Goal: Task Accomplishment & Management: Complete application form

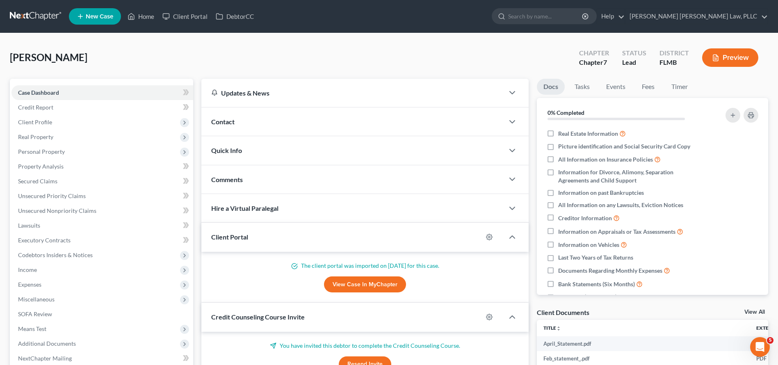
click at [50, 10] on link at bounding box center [36, 16] width 52 height 15
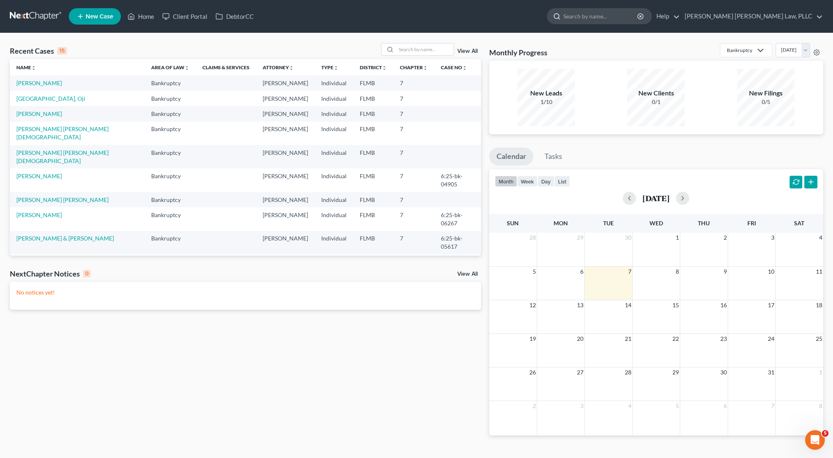
click at [639, 17] on input "search" at bounding box center [601, 16] width 75 height 15
type input "ameer"
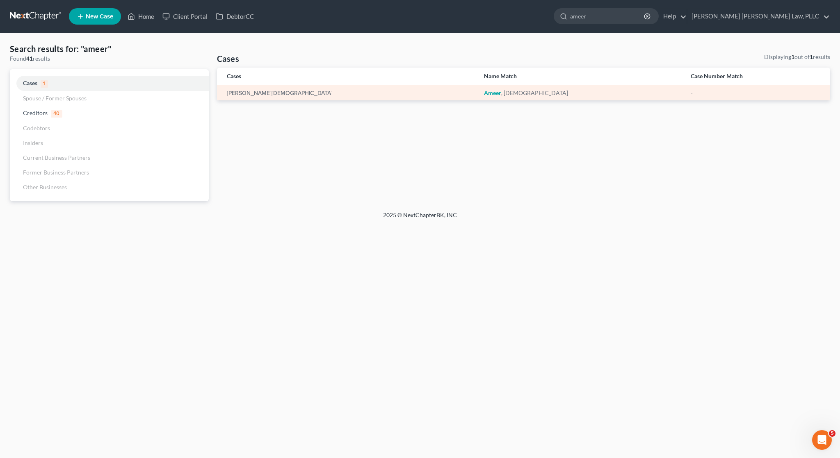
click at [296, 87] on td "[PERSON_NAME][DEMOGRAPHIC_DATA]" at bounding box center [347, 92] width 260 height 15
click at [280, 95] on div "[PERSON_NAME][DEMOGRAPHIC_DATA]" at bounding box center [349, 93] width 244 height 8
click at [484, 95] on div "[PERSON_NAME][DEMOGRAPHIC_DATA]" at bounding box center [581, 93] width 194 height 8
click at [484, 91] on em "Ameer" at bounding box center [492, 92] width 17 height 7
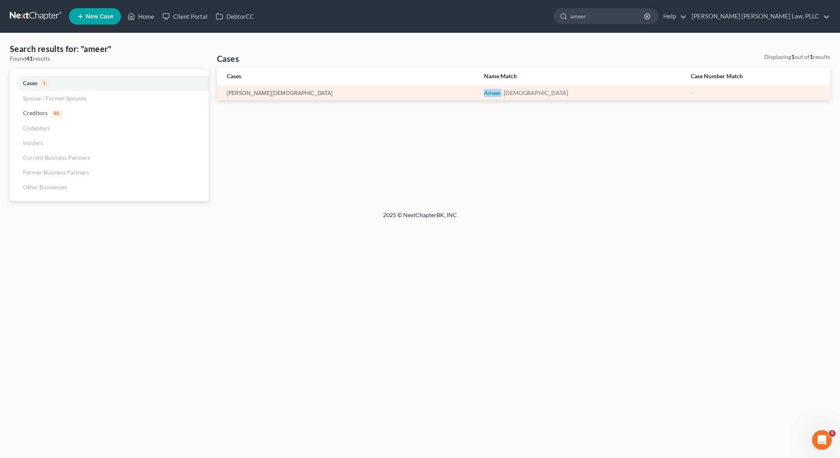
click at [484, 91] on em "Ameer" at bounding box center [492, 92] width 17 height 7
click at [32, 17] on link at bounding box center [36, 16] width 52 height 15
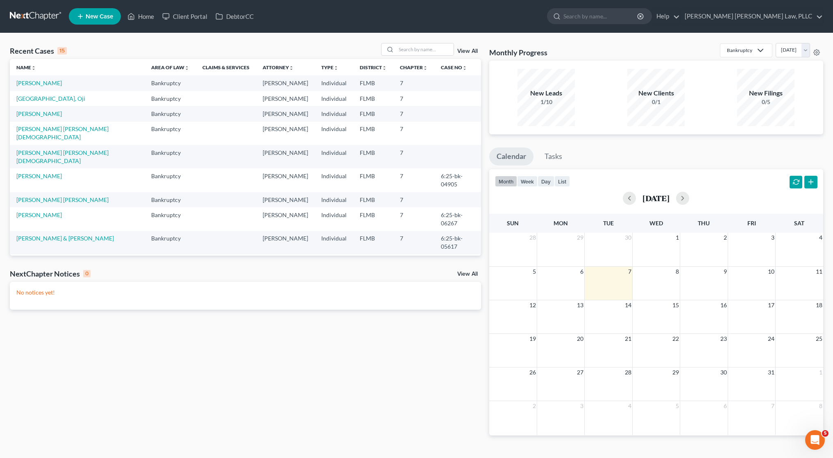
click at [465, 52] on link "View All" at bounding box center [468, 51] width 20 height 6
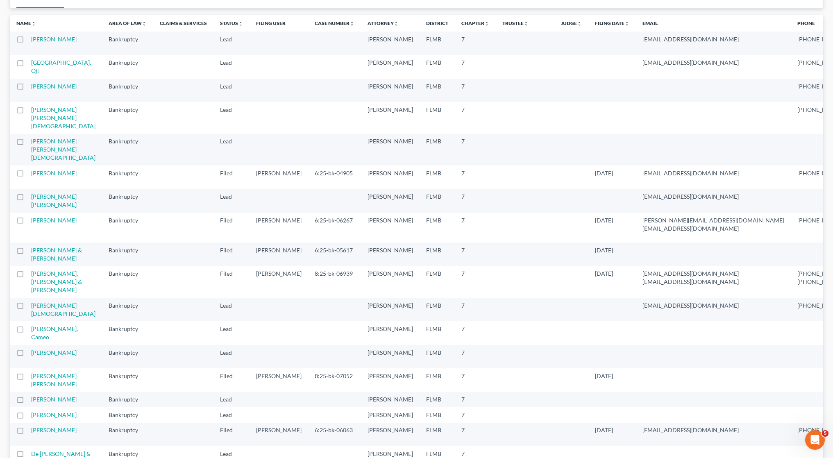
scroll to position [69, 0]
click at [38, 316] on link "[PERSON_NAME][DEMOGRAPHIC_DATA]" at bounding box center [63, 308] width 64 height 15
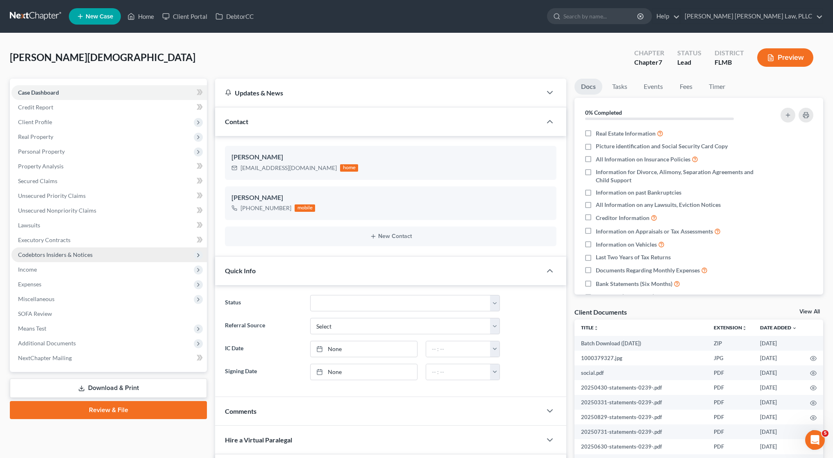
scroll to position [2, 0]
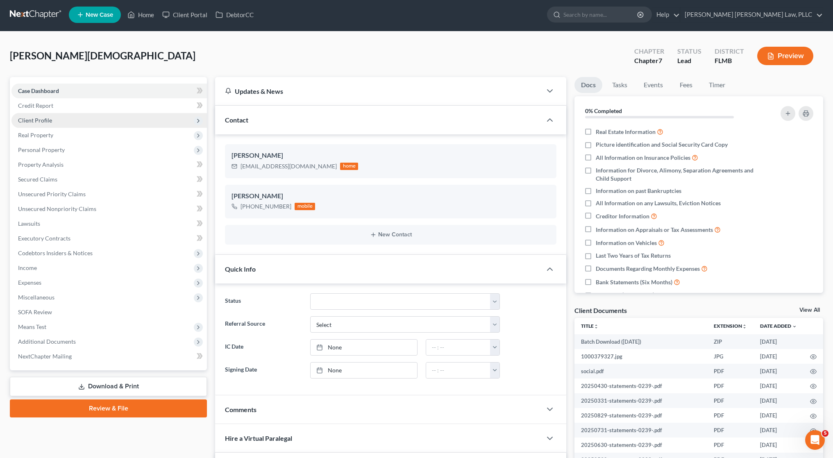
click at [59, 116] on span "Client Profile" at bounding box center [109, 120] width 196 height 15
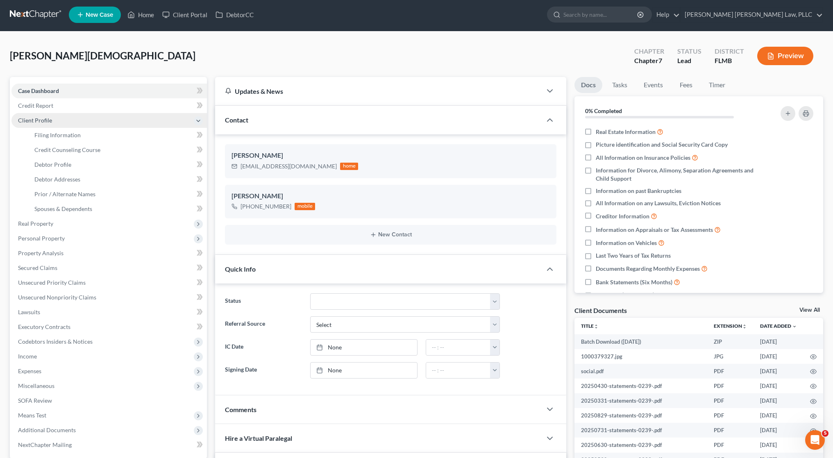
click at [59, 116] on span "Client Profile" at bounding box center [109, 120] width 196 height 15
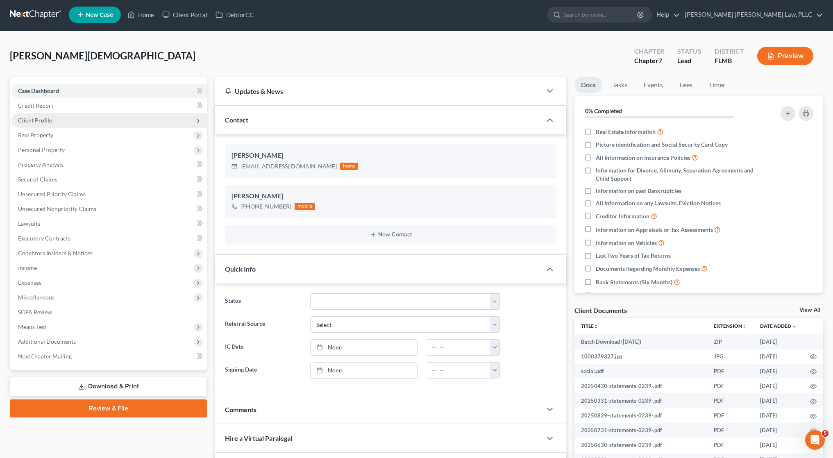
click at [73, 119] on span "Client Profile" at bounding box center [109, 120] width 196 height 15
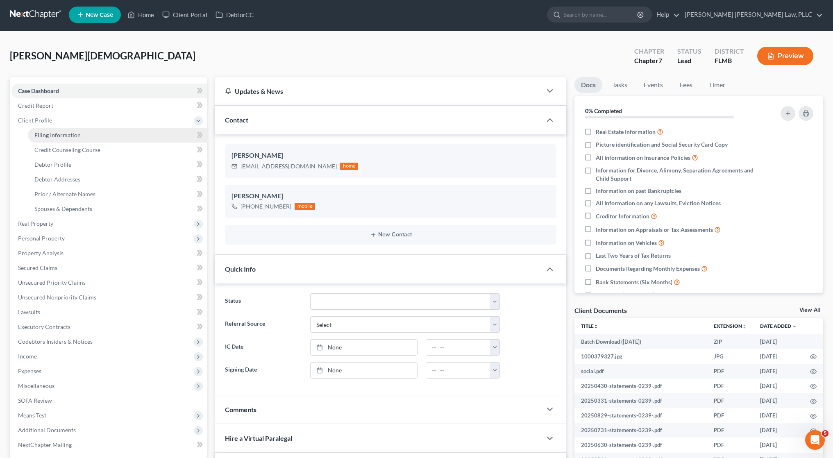
click at [79, 132] on span "Filing Information" at bounding box center [57, 135] width 46 height 7
select select "1"
select select "0"
select select "15"
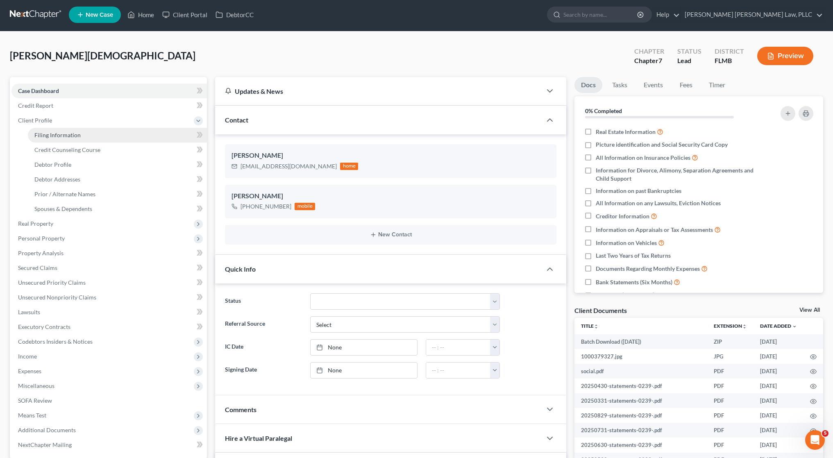
select select "0"
select select "9"
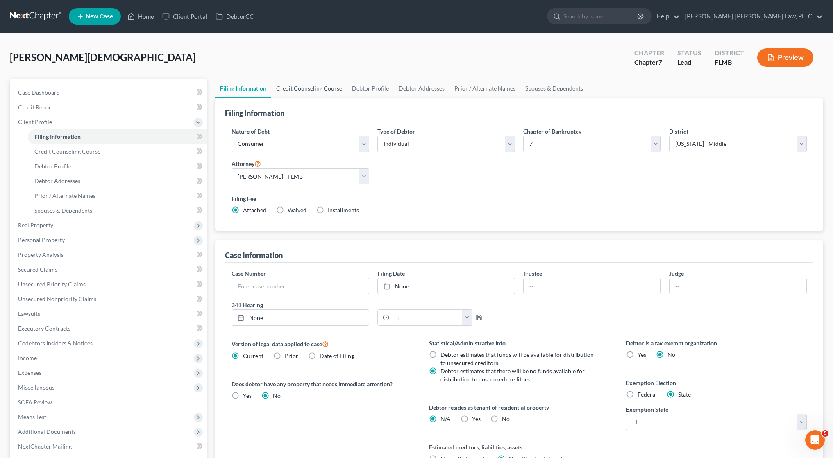
click at [326, 93] on link "Credit Counseling Course" at bounding box center [309, 89] width 76 height 20
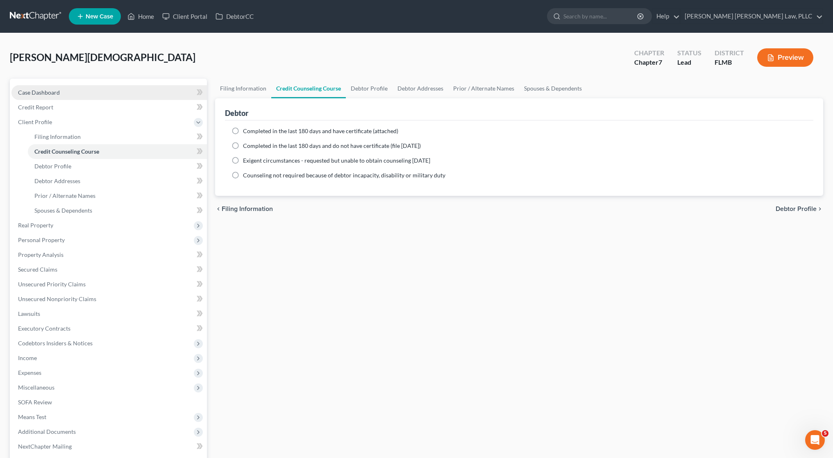
click at [87, 87] on link "Case Dashboard" at bounding box center [109, 92] width 196 height 15
select select "10"
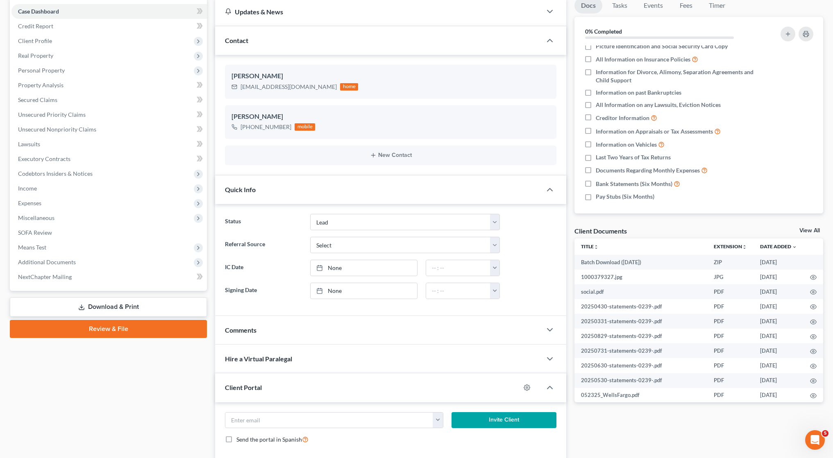
scroll to position [303, 0]
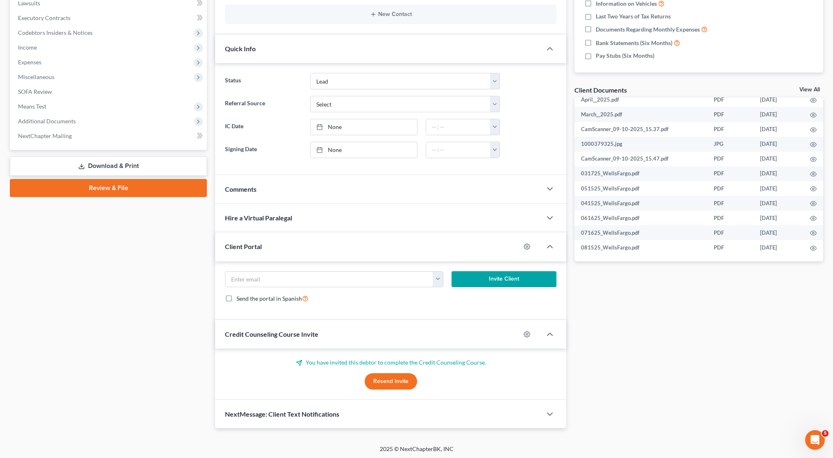
click at [408, 382] on button "Resend Invite" at bounding box center [391, 381] width 52 height 16
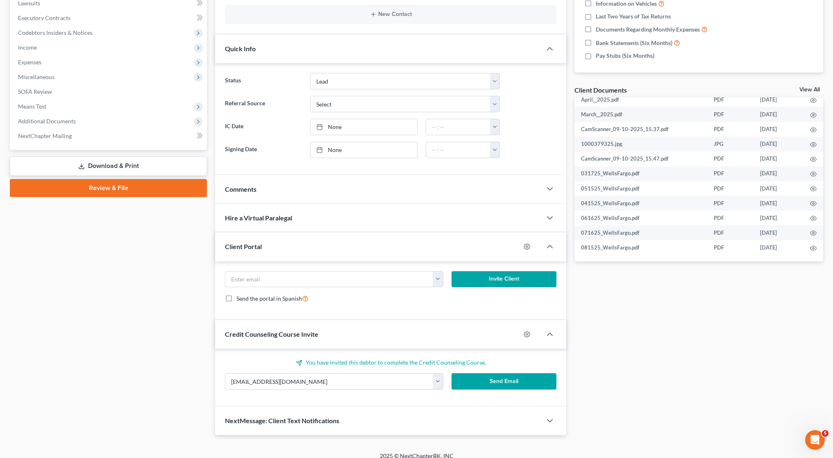
click at [483, 385] on button "Send Email" at bounding box center [504, 381] width 105 height 16
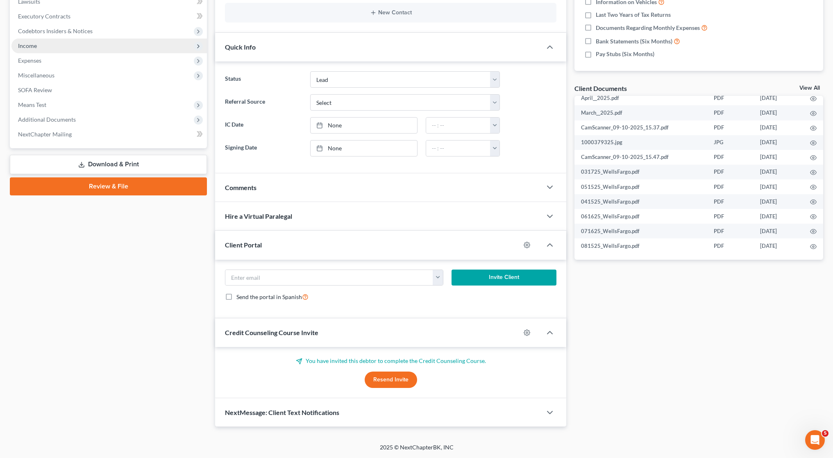
scroll to position [0, 0]
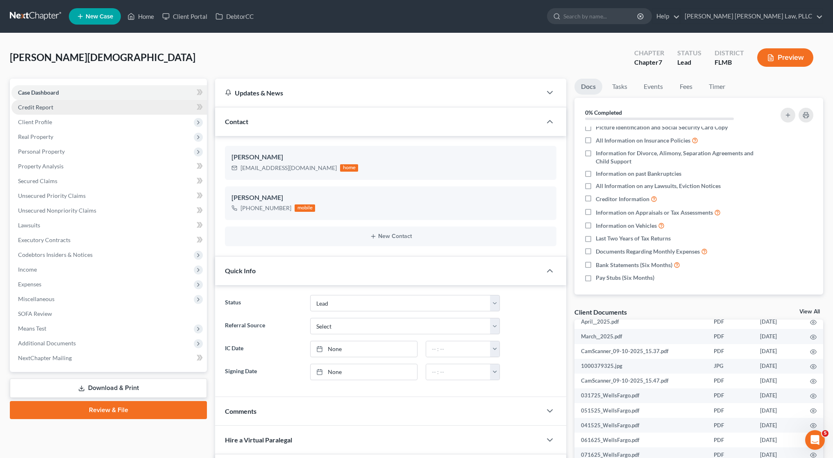
click at [107, 107] on link "Credit Report" at bounding box center [109, 107] width 196 height 15
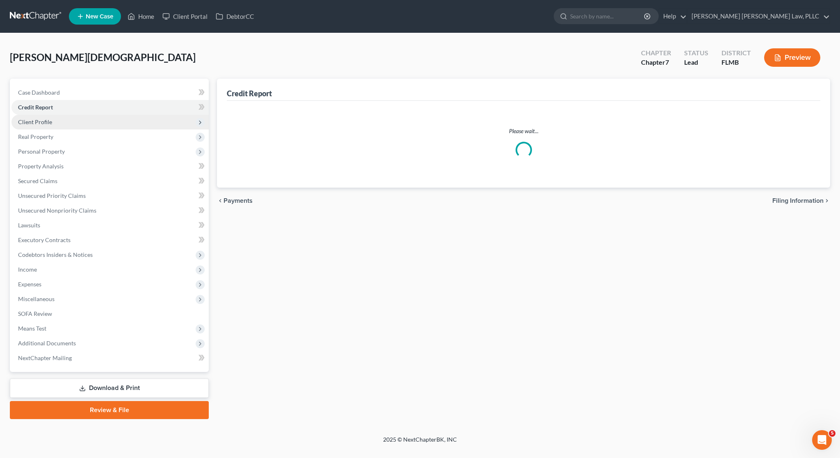
click at [98, 118] on span "Client Profile" at bounding box center [109, 122] width 197 height 15
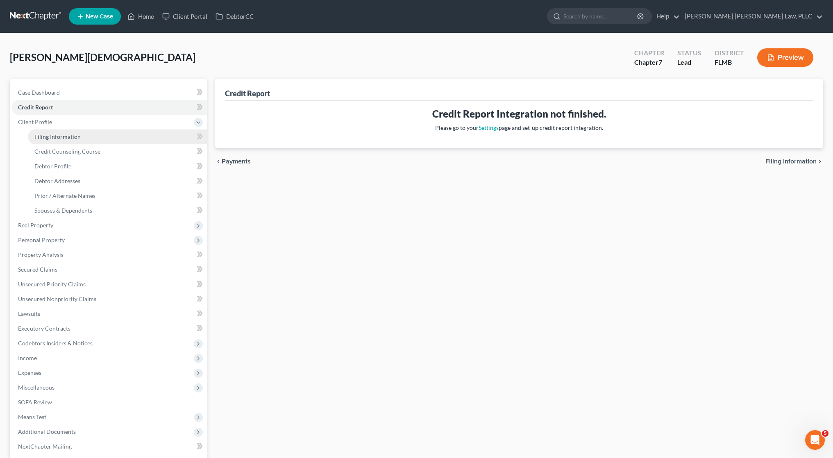
click at [95, 139] on link "Filing Information" at bounding box center [117, 137] width 179 height 15
select select "1"
select select "0"
select select "15"
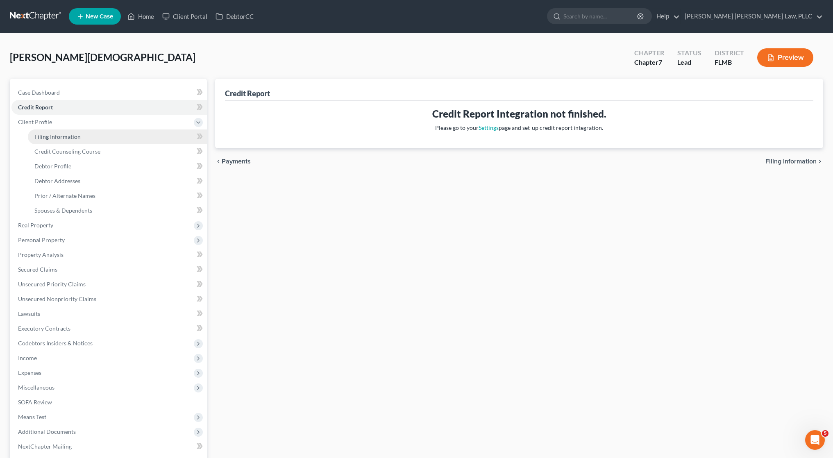
select select "0"
select select "9"
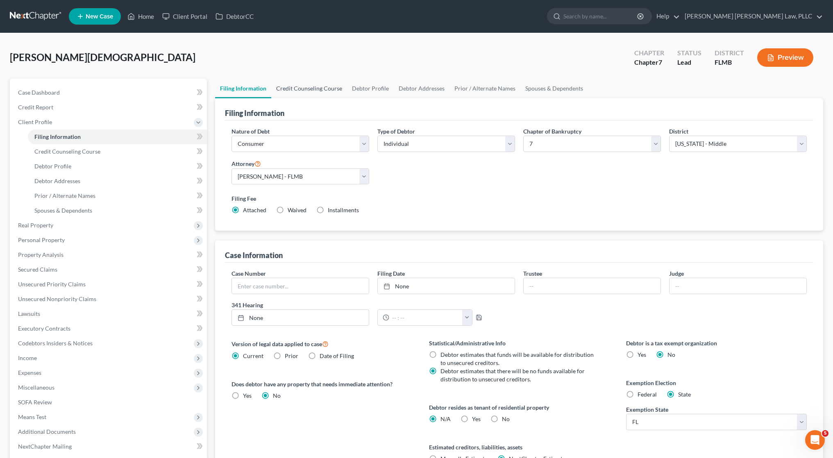
click at [299, 87] on link "Credit Counseling Course" at bounding box center [309, 89] width 76 height 20
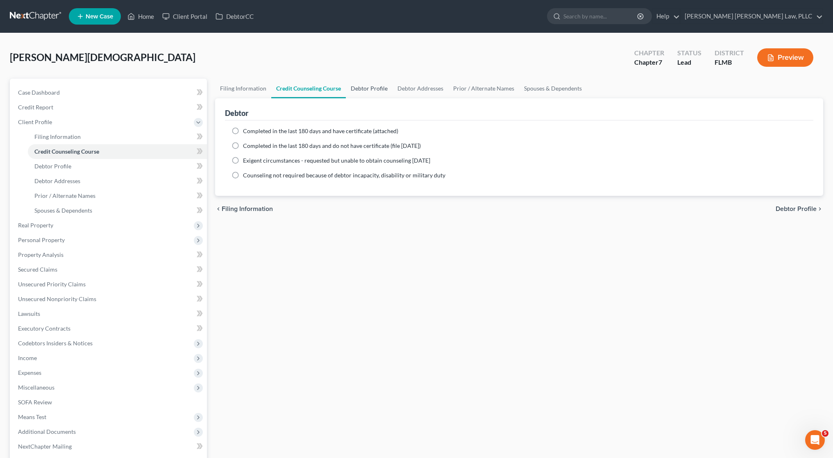
click at [374, 91] on link "Debtor Profile" at bounding box center [369, 89] width 47 height 20
select select "0"
select select "1"
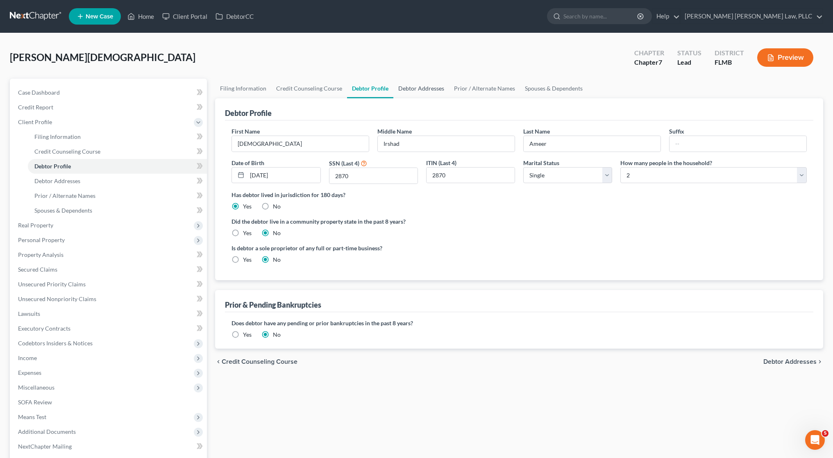
click at [430, 90] on link "Debtor Addresses" at bounding box center [422, 89] width 56 height 20
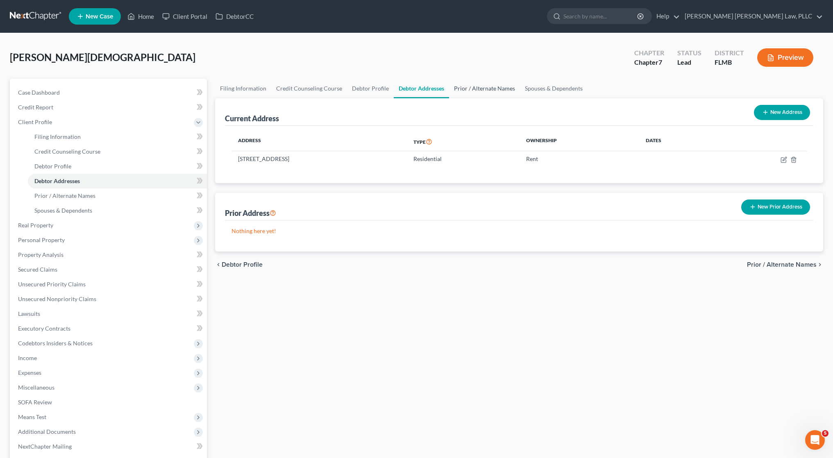
click at [468, 87] on link "Prior / Alternate Names" at bounding box center [484, 89] width 71 height 20
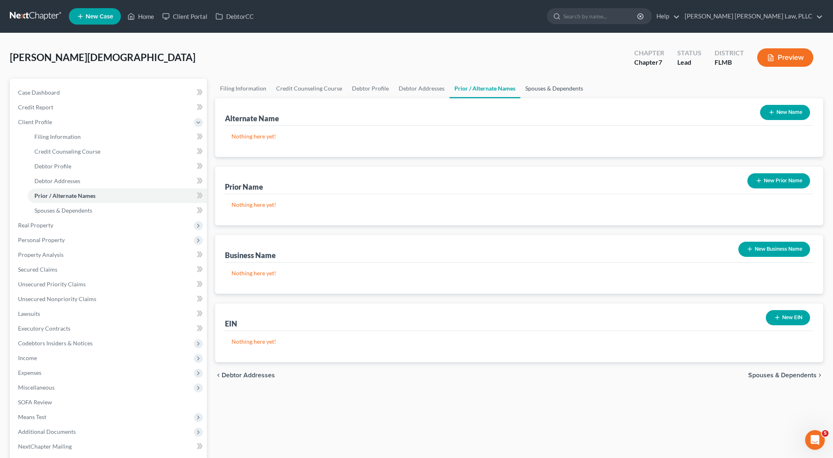
click at [547, 85] on link "Spouses & Dependents" at bounding box center [555, 89] width 68 height 20
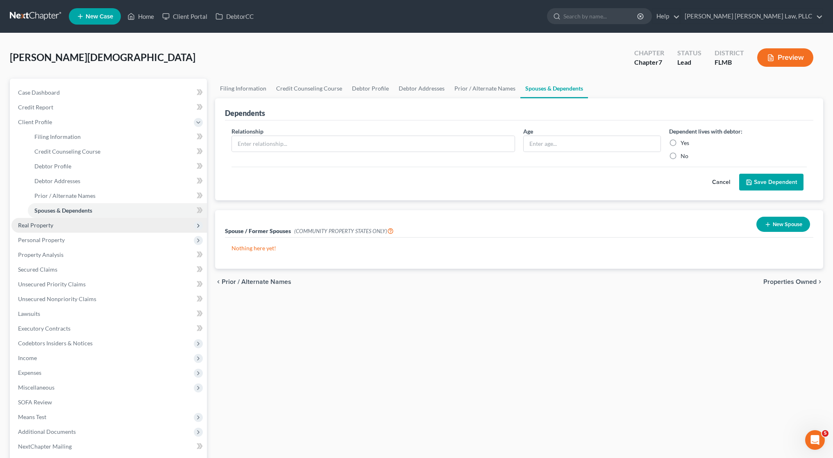
click at [65, 225] on span "Real Property" at bounding box center [109, 225] width 196 height 15
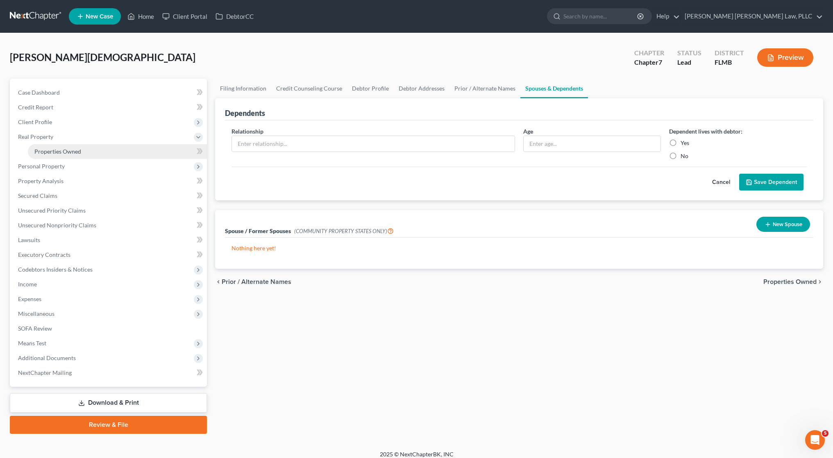
click at [67, 153] on span "Properties Owned" at bounding box center [57, 151] width 47 height 7
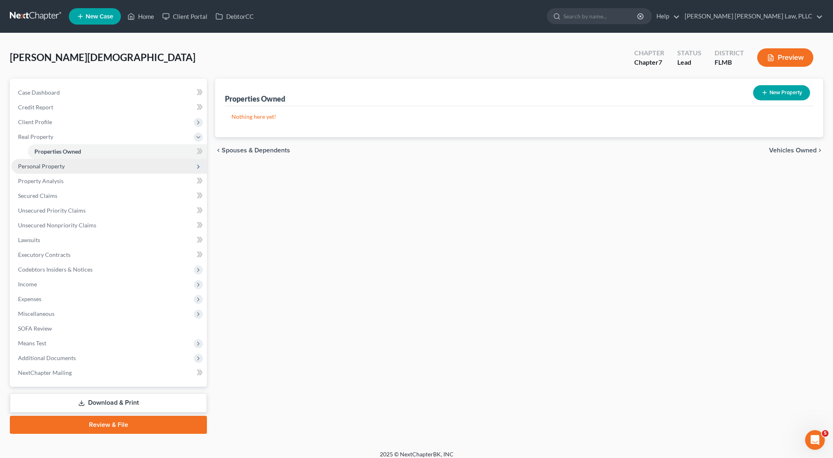
click at [64, 165] on span "Personal Property" at bounding box center [109, 166] width 196 height 15
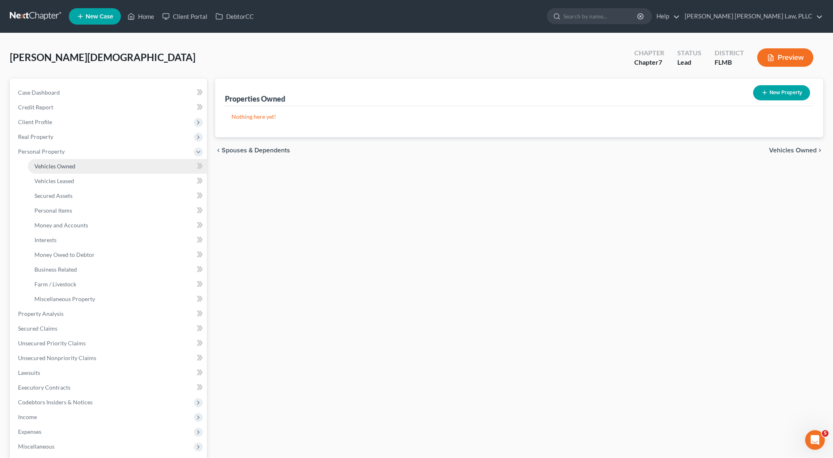
click at [60, 170] on link "Vehicles Owned" at bounding box center [117, 166] width 179 height 15
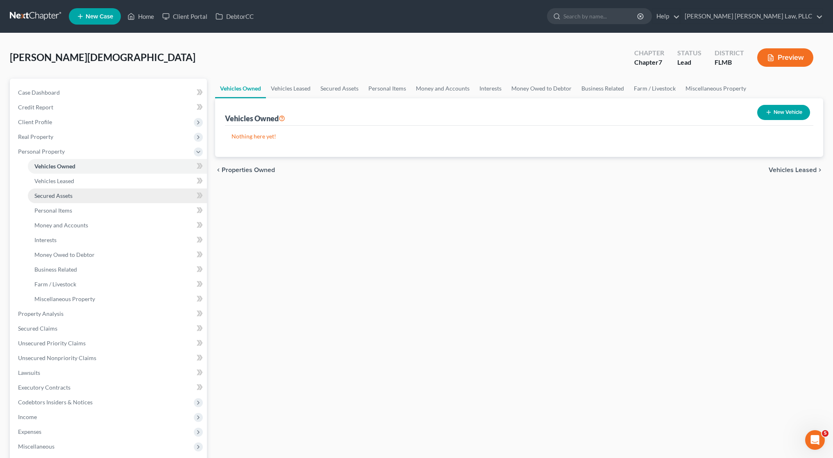
click at [61, 191] on link "Secured Assets" at bounding box center [117, 196] width 179 height 15
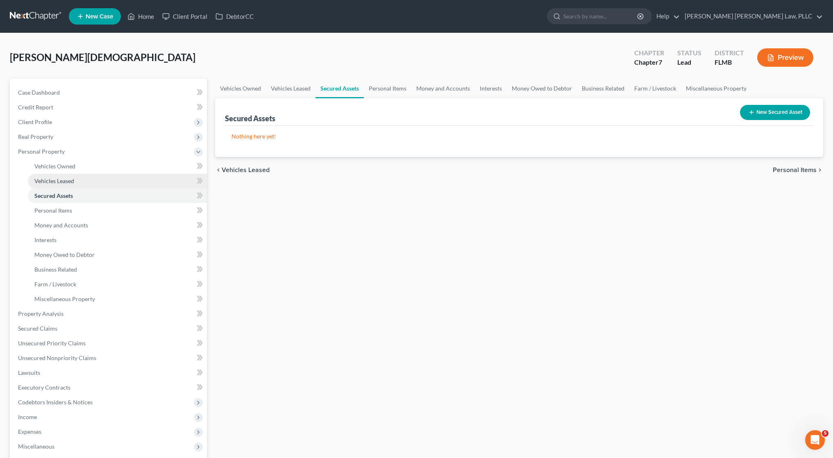
click at [61, 186] on link "Vehicles Leased" at bounding box center [117, 181] width 179 height 15
click at [63, 206] on link "Personal Items" at bounding box center [117, 210] width 179 height 15
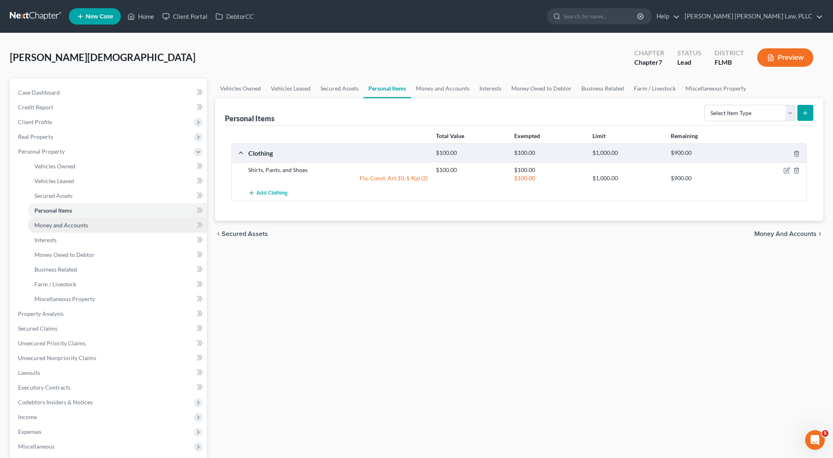
click at [64, 223] on span "Money and Accounts" at bounding box center [61, 225] width 54 height 7
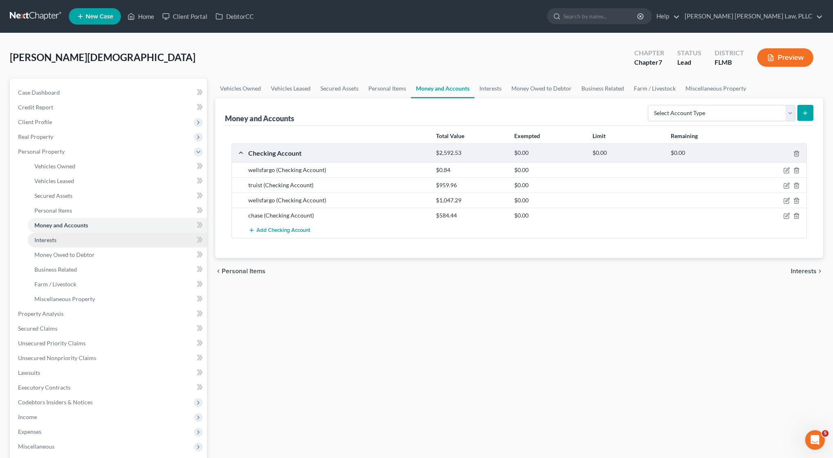
click at [122, 247] on link "Interests" at bounding box center [117, 240] width 179 height 15
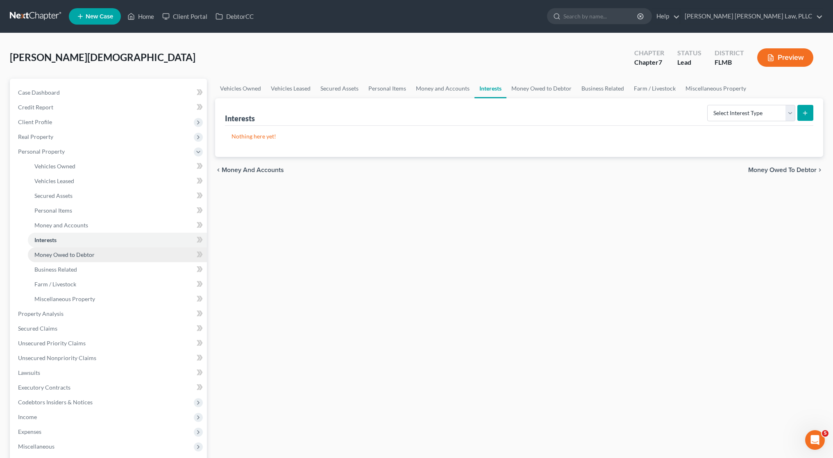
click at [122, 257] on link "Money Owed to Debtor" at bounding box center [117, 255] width 179 height 15
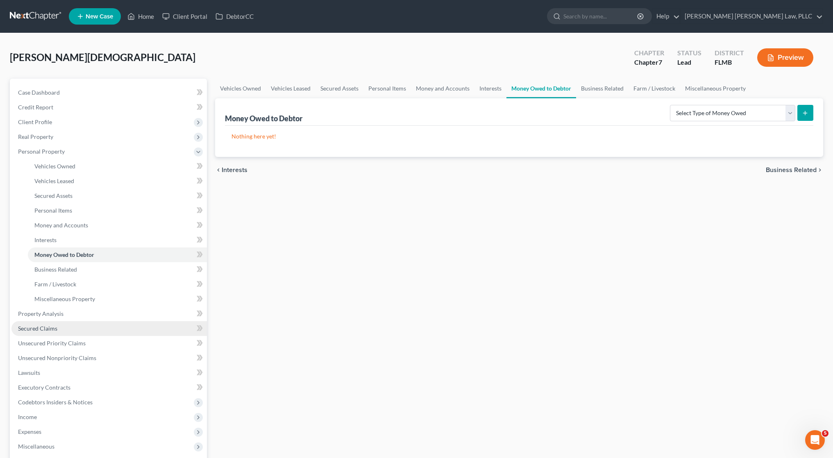
click at [108, 325] on link "Secured Claims" at bounding box center [109, 328] width 196 height 15
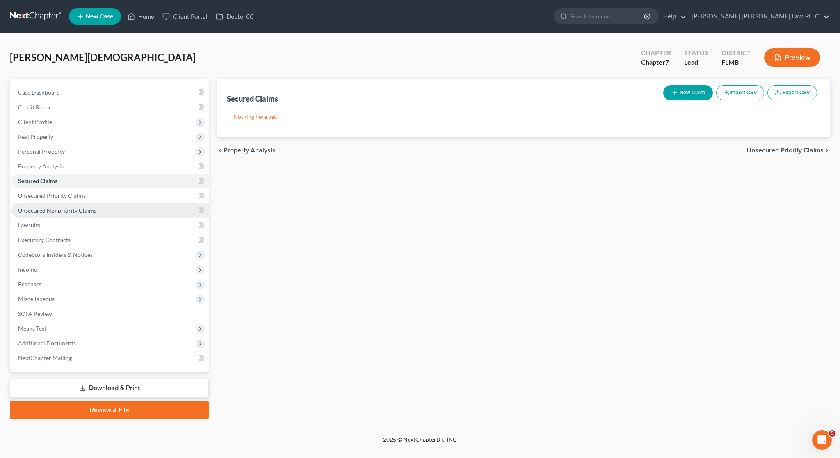
click at [85, 205] on link "Unsecured Nonpriority Claims" at bounding box center [109, 210] width 197 height 15
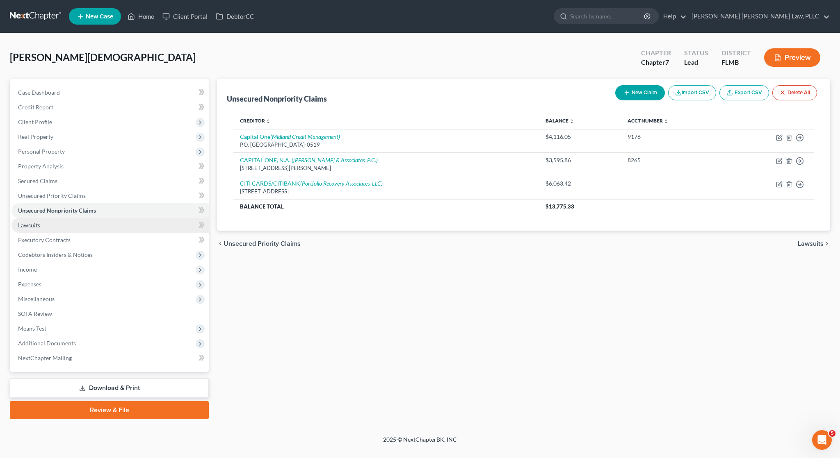
click at [85, 231] on link "Lawsuits" at bounding box center [109, 225] width 197 height 15
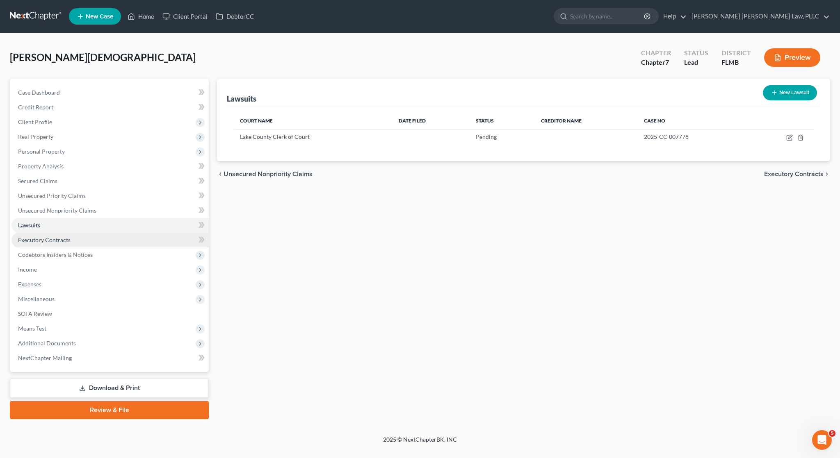
click at [85, 241] on link "Executory Contracts" at bounding box center [109, 240] width 197 height 15
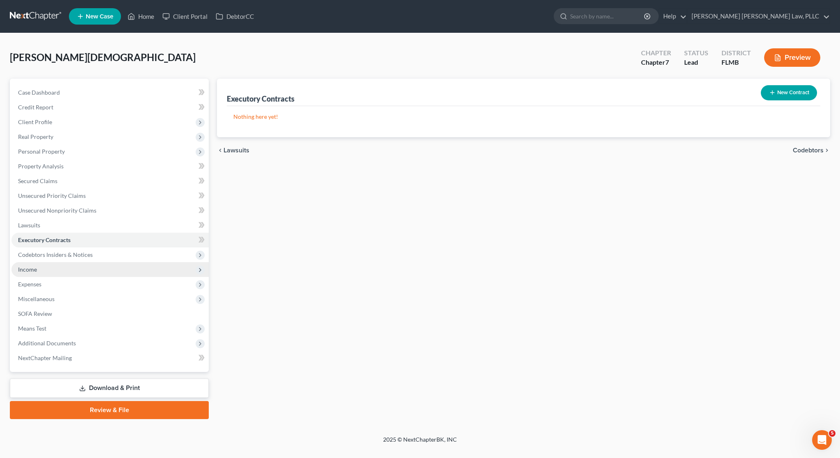
click at [95, 265] on span "Income" at bounding box center [109, 269] width 197 height 15
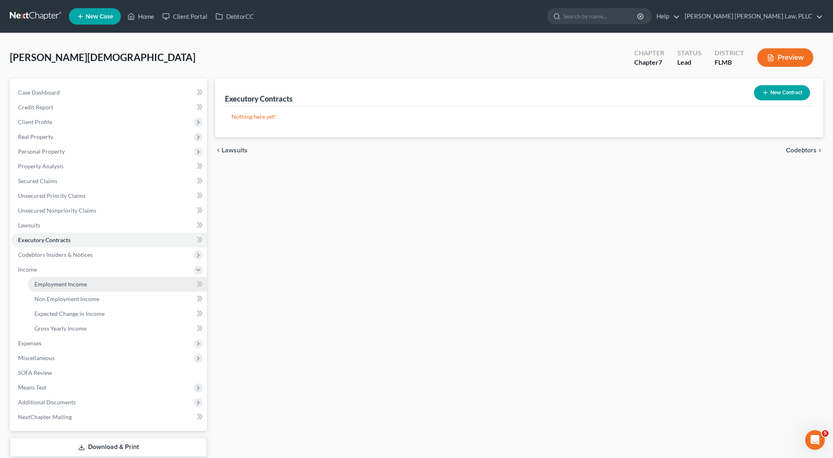
click at [100, 285] on link "Employment Income" at bounding box center [117, 284] width 179 height 15
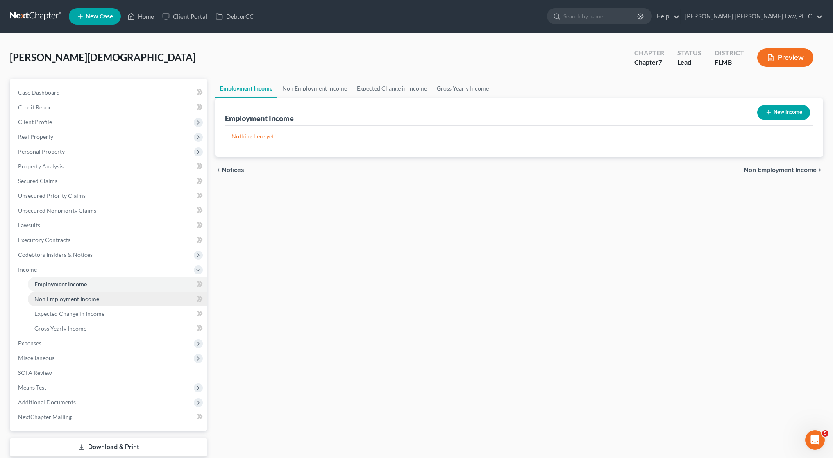
click at [100, 296] on link "Non Employment Income" at bounding box center [117, 299] width 179 height 15
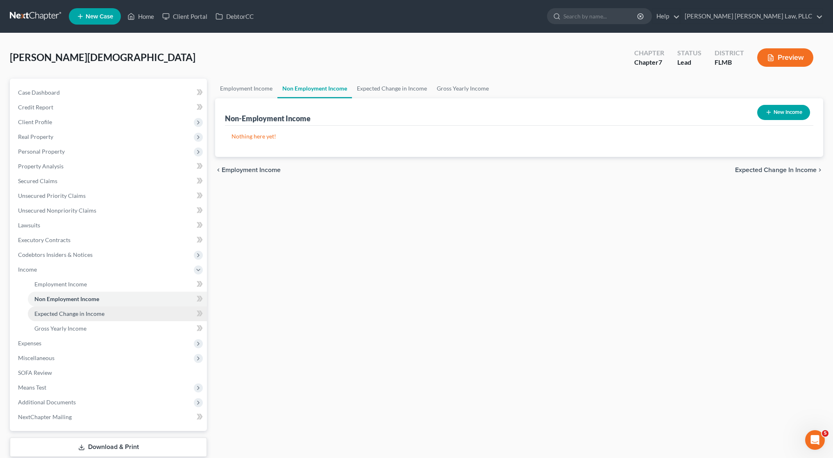
click at [100, 315] on span "Expected Change in Income" at bounding box center [69, 313] width 70 height 7
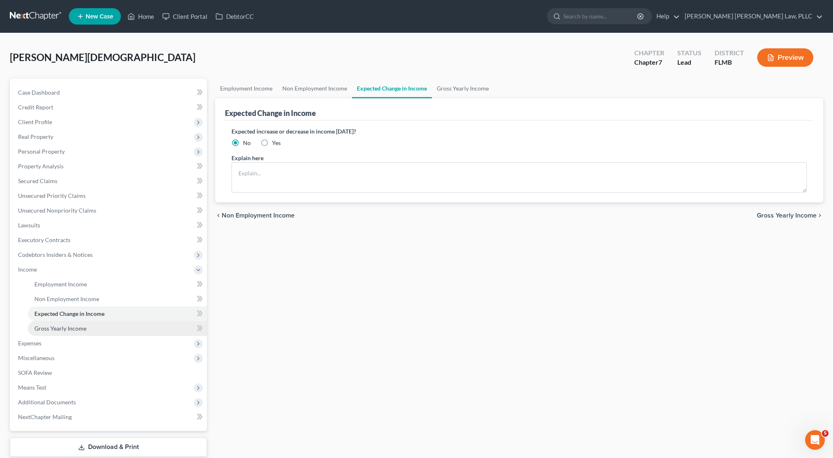
click at [104, 335] on link "Gross Yearly Income" at bounding box center [117, 328] width 179 height 15
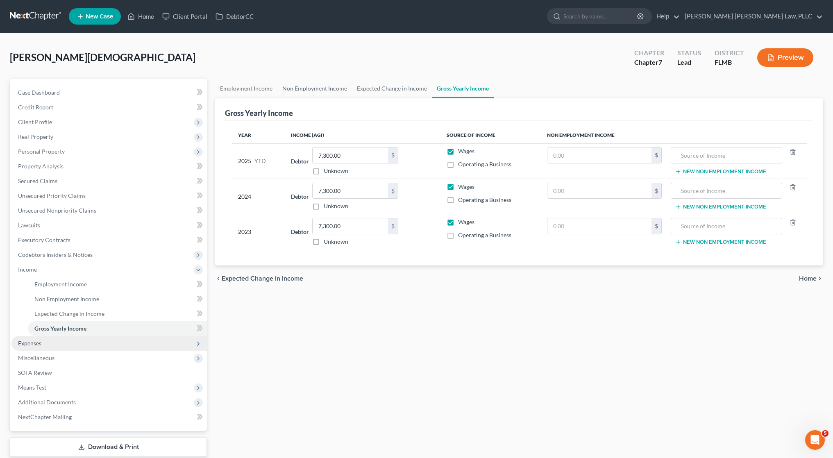
click at [103, 340] on span "Expenses" at bounding box center [109, 343] width 196 height 15
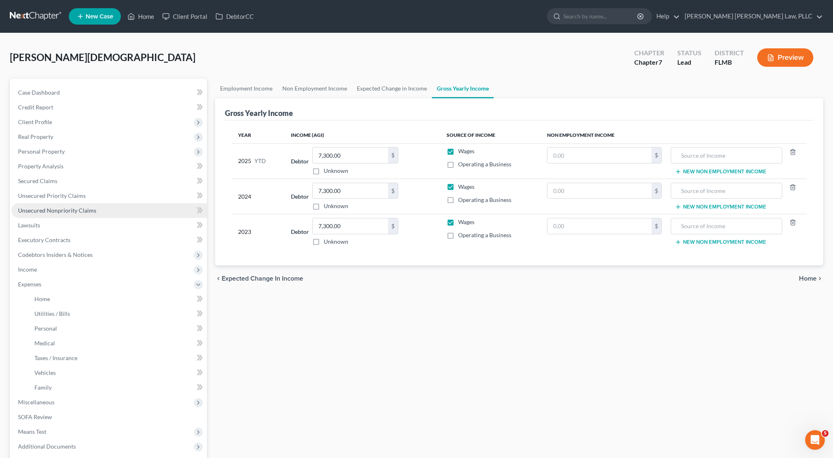
click at [75, 217] on link "Unsecured Nonpriority Claims" at bounding box center [109, 210] width 196 height 15
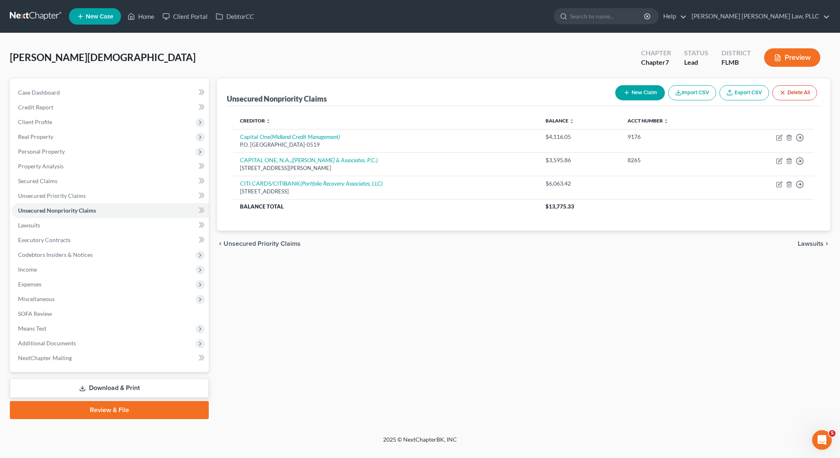
click at [453, 282] on div "Unsecured Nonpriority Claims New Claim Import CSV Export CSV Delete All Credito…" at bounding box center [523, 249] width 621 height 341
click at [639, 92] on button "New Claim" at bounding box center [640, 92] width 50 height 15
select select "0"
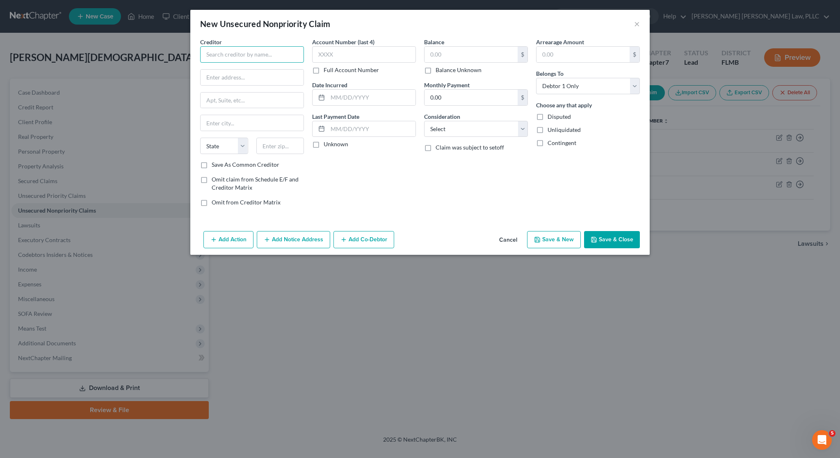
click at [285, 55] on input "text" at bounding box center [252, 54] width 104 height 16
click at [262, 72] on div "DISCOVER CARD" at bounding box center [249, 69] width 85 height 8
type input "DISCOVER CARD"
type input "PO BOX 30939, SALT LAKE CITY, UT"
type input "Salt Lake City"
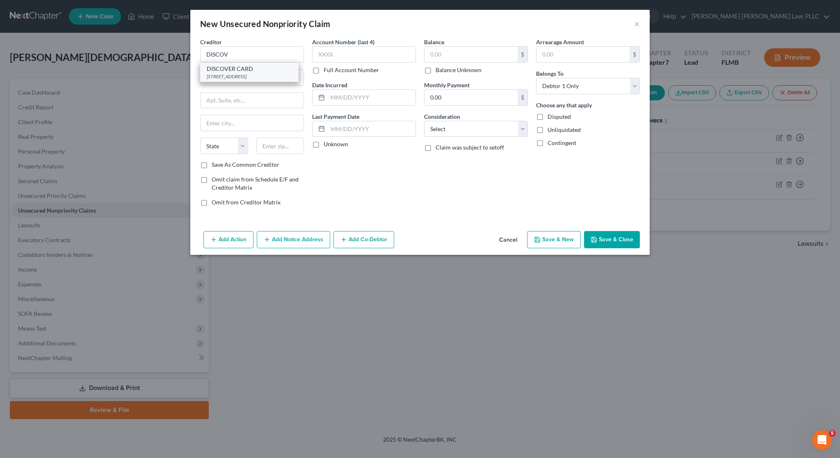
select select "46"
type input "84130"
type input "1100"
type input "11/14/2016"
type input "8,989"
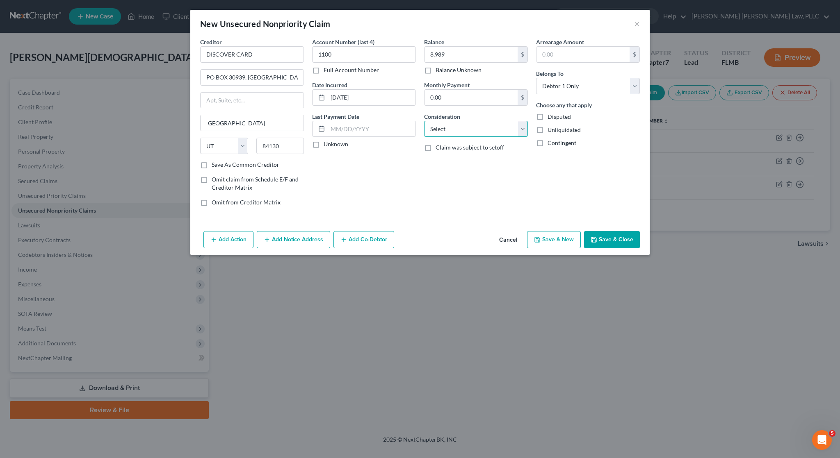
select select "2"
click at [633, 245] on button "Save & Close" at bounding box center [612, 239] width 56 height 17
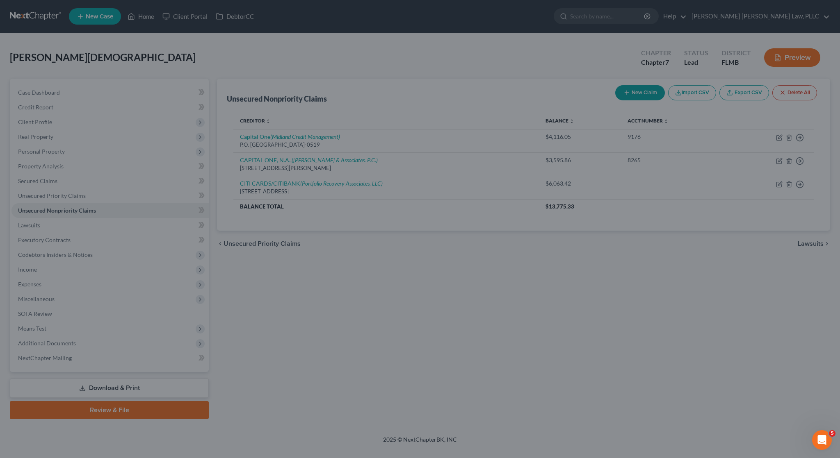
type input "8,989.00"
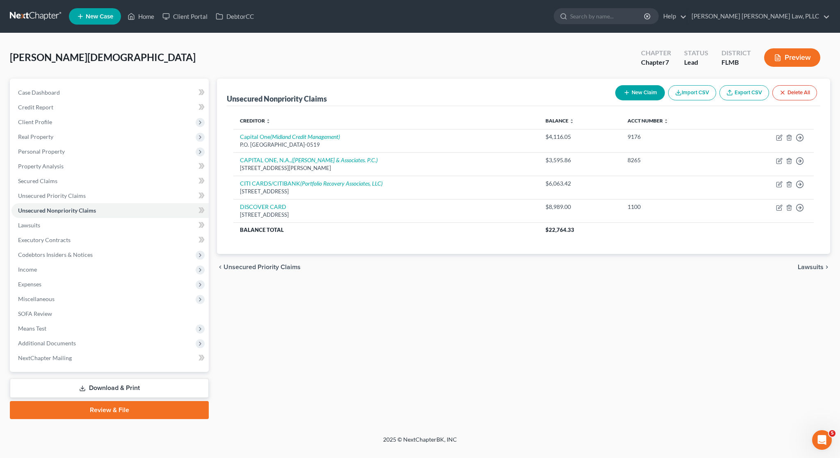
click at [647, 96] on button "New Claim" at bounding box center [640, 92] width 50 height 15
select select "0"
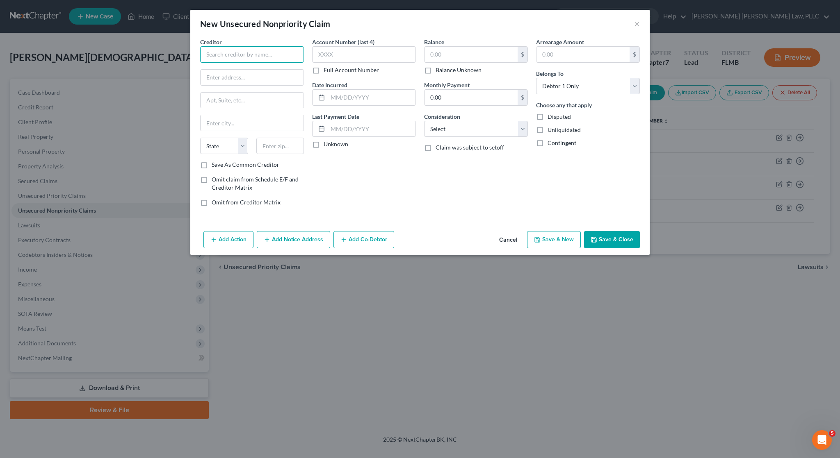
click at [230, 52] on input "text" at bounding box center [252, 54] width 104 height 16
click at [238, 82] on div "JPMCB CARD SERVICES" at bounding box center [249, 81] width 85 height 8
type input "JPMCB CARD SERVICES"
type input "PO Box 15298"
type input "Wilmington"
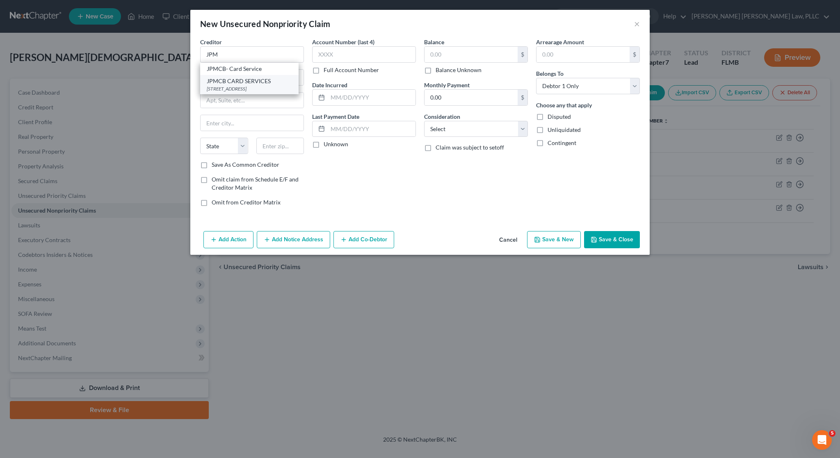
select select "7"
type input "19850"
click at [354, 54] on input "text" at bounding box center [364, 54] width 104 height 16
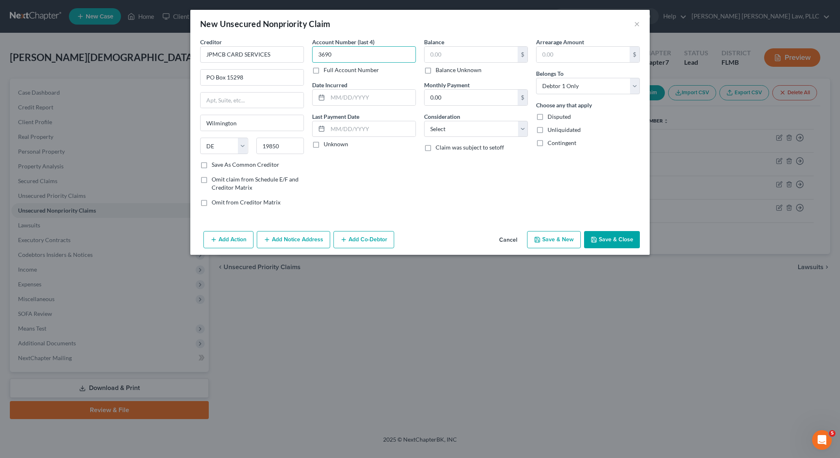
type input "3690"
type input "09/11/2008"
select select "2"
click at [477, 58] on input "text" at bounding box center [470, 55] width 93 height 16
click at [606, 238] on button "Save & Close" at bounding box center [612, 239] width 56 height 17
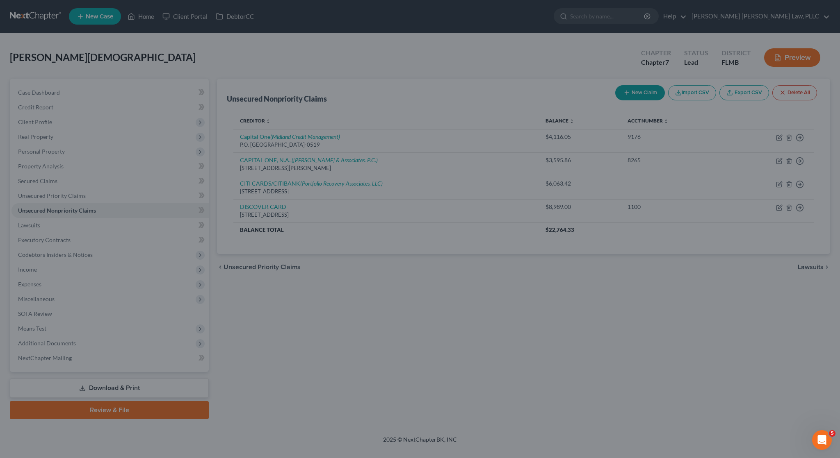
type input "1,678.00"
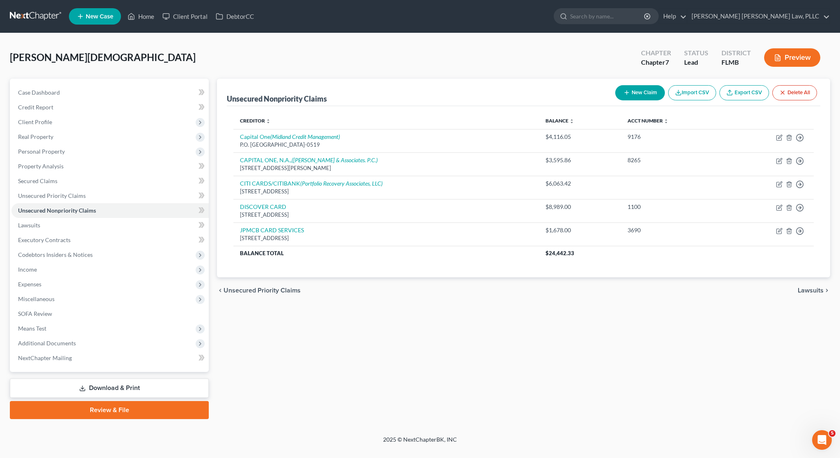
click at [627, 87] on button "New Claim" at bounding box center [640, 92] width 50 height 15
select select "0"
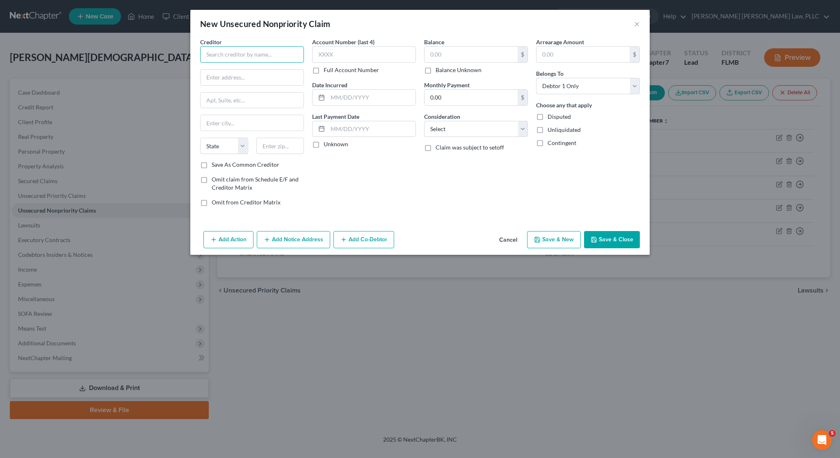
click at [292, 61] on input "text" at bounding box center [252, 54] width 104 height 16
drag, startPoint x: 231, startPoint y: 50, endPoint x: 151, endPoint y: 53, distance: 79.6
click at [151, 53] on div "New Unsecured Nonpriority Claim × Creditor * MACYS State AL AK AR AZ CA CO CT D…" at bounding box center [420, 229] width 840 height 458
type input "CITIBANK NA/MACYS"
click at [262, 82] on input "text" at bounding box center [251, 78] width 103 height 16
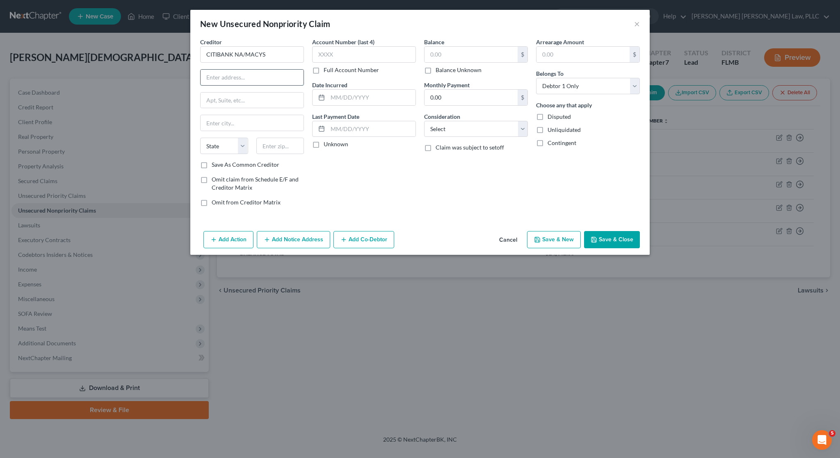
paste input "PO BOX 6789"
type input "PO BOX 6789"
type input "57117"
type input "Sioux Falls"
select select "43"
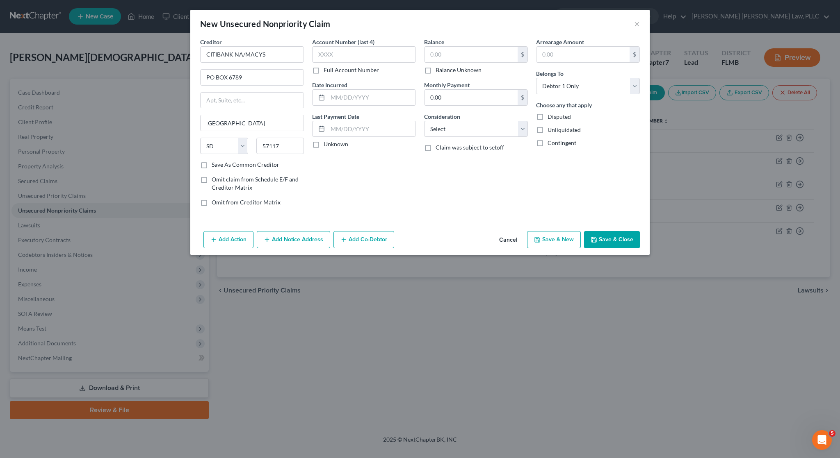
click at [271, 162] on label "Save As Common Creditor" at bounding box center [246, 165] width 68 height 8
click at [220, 162] on input "Save As Common Creditor" at bounding box center [217, 163] width 5 height 5
checkbox input "true"
click at [363, 57] on input "text" at bounding box center [364, 54] width 104 height 16
type input "0254"
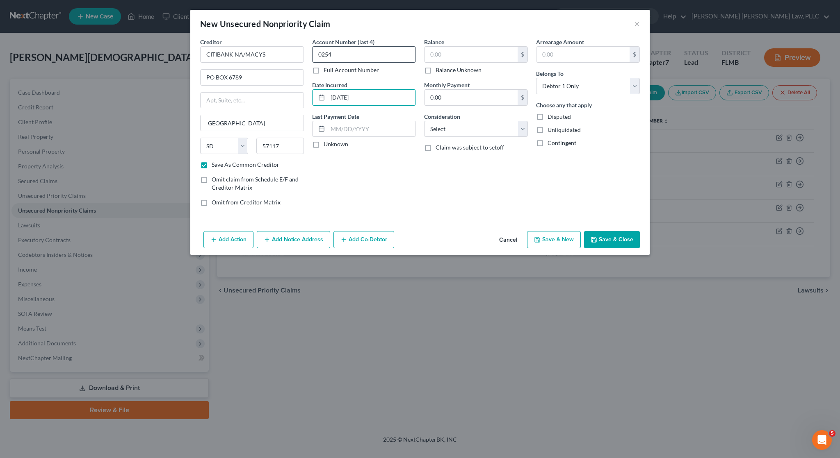
type input "11/28/2014"
type input "6"
type input "212"
select select "2"
click at [603, 235] on button "Save & Close" at bounding box center [612, 239] width 56 height 17
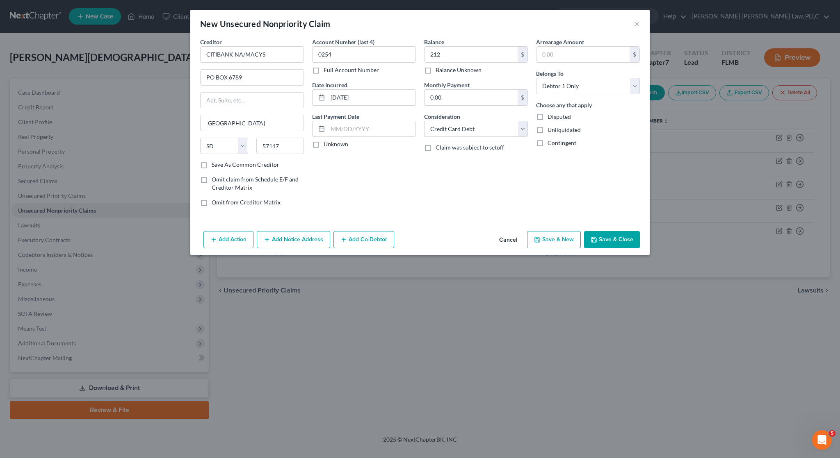
checkbox input "false"
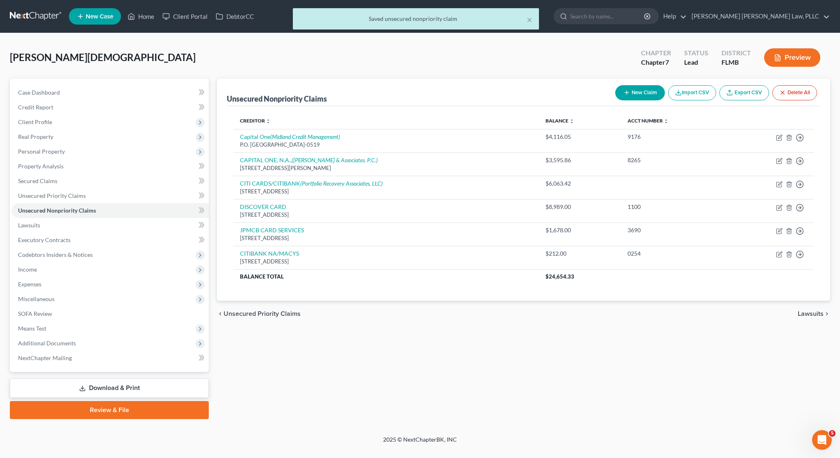
click at [640, 93] on button "New Claim" at bounding box center [640, 92] width 50 height 15
select select "0"
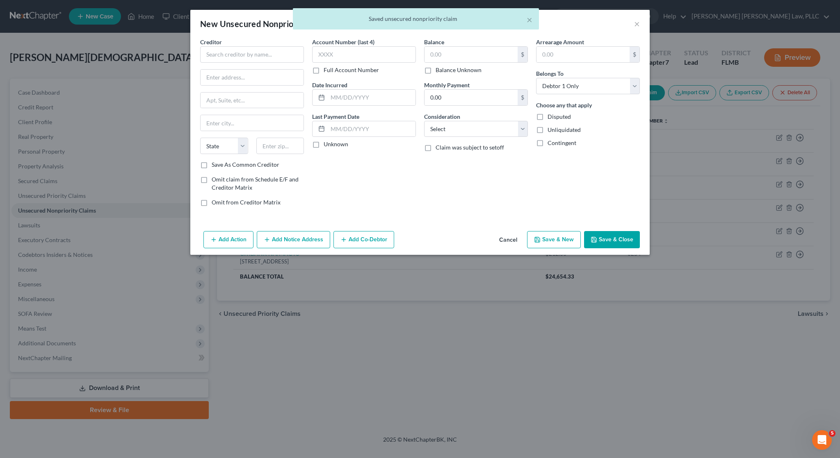
click at [517, 242] on button "Cancel" at bounding box center [507, 240] width 31 height 16
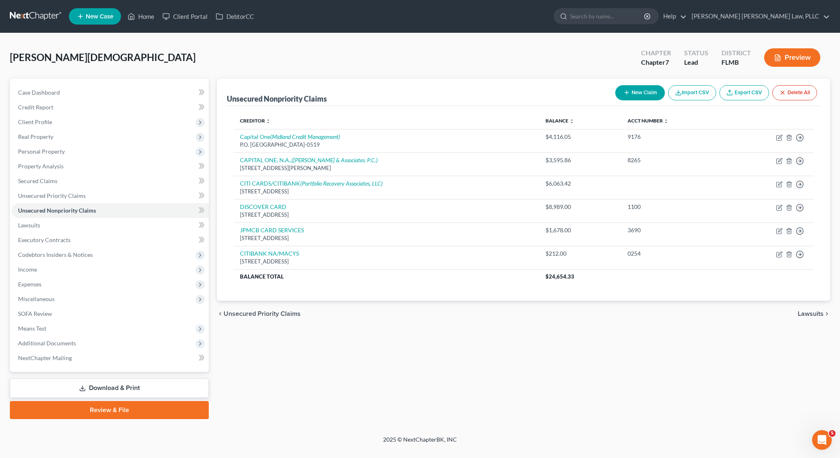
click at [627, 95] on icon "button" at bounding box center [626, 92] width 7 height 7
select select "0"
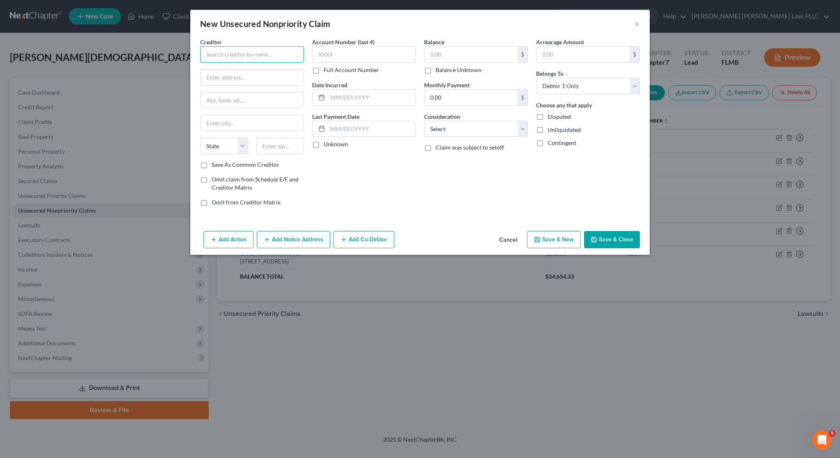
click at [266, 56] on input "text" at bounding box center [252, 54] width 104 height 16
type input "Wells Fargo Bank, N.A."
paste input "PO BOX 7109"
type input "PO BOX 71092"
type input "28272"
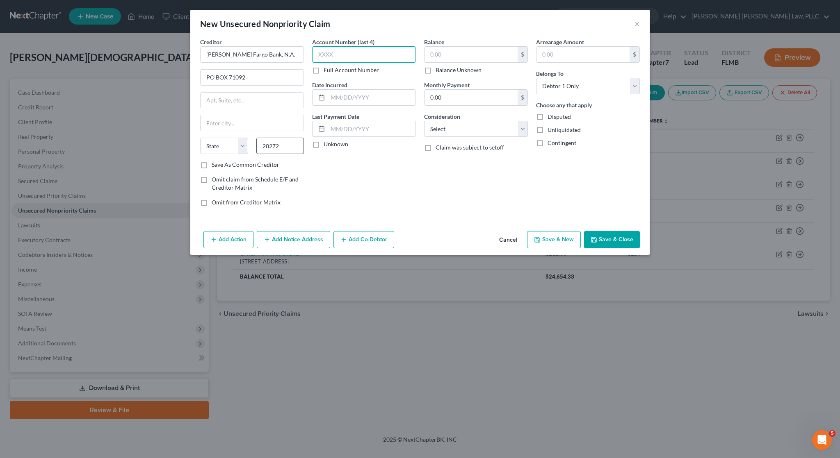
type input "Charlotte"
select select "28"
type input "8748"
type input "05/25/2016"
type input "4,170"
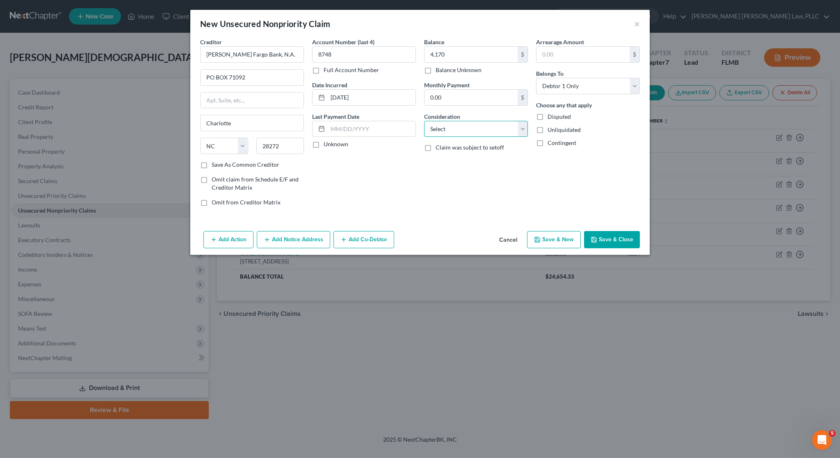
select select "2"
click at [601, 240] on button "Save & Close" at bounding box center [612, 239] width 56 height 17
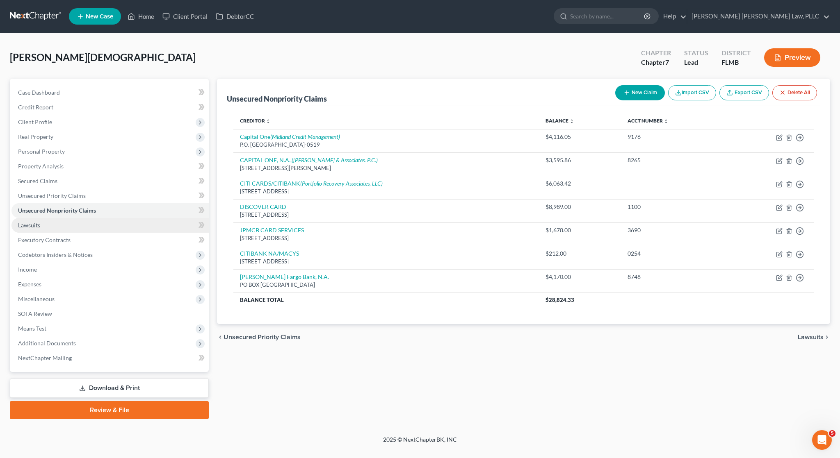
click at [115, 226] on link "Lawsuits" at bounding box center [109, 225] width 197 height 15
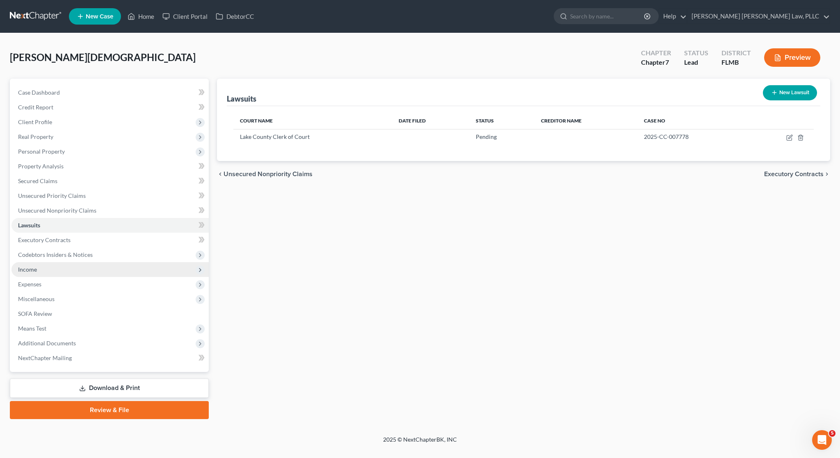
click at [61, 275] on span "Income" at bounding box center [109, 269] width 197 height 15
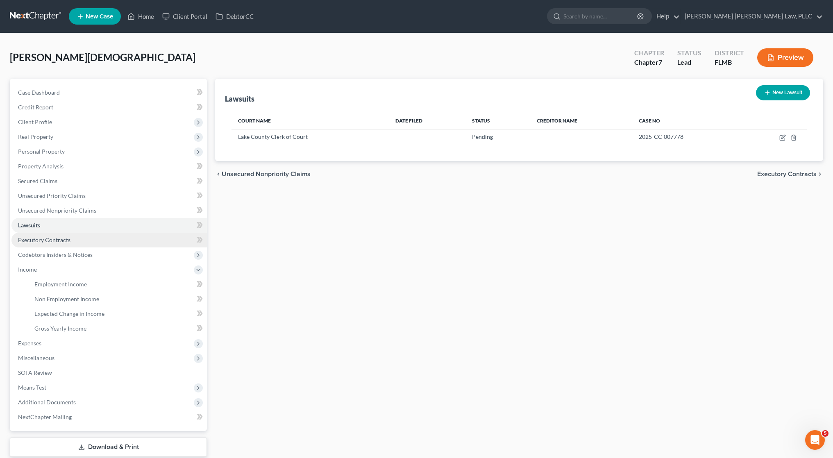
click at [40, 241] on span "Executory Contracts" at bounding box center [44, 240] width 52 height 7
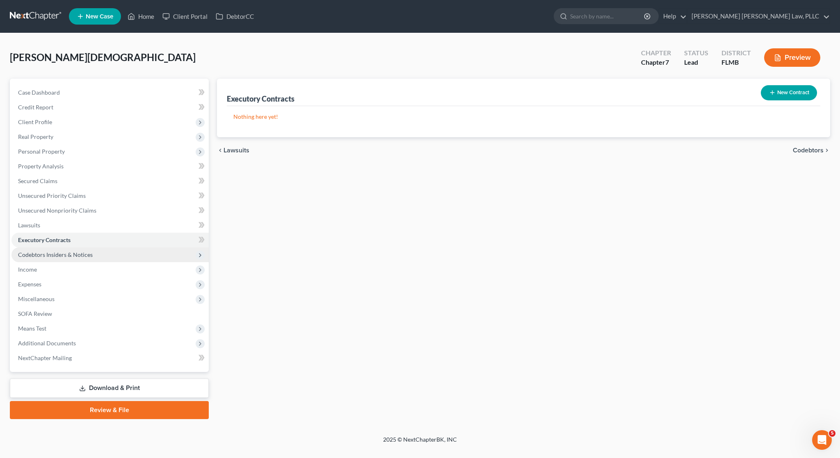
click at [90, 262] on span "Codebtors Insiders & Notices" at bounding box center [109, 255] width 197 height 15
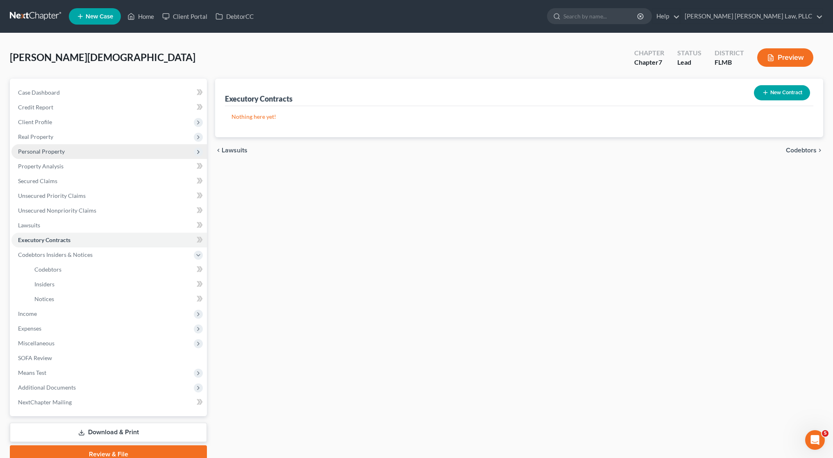
click at [92, 148] on span "Personal Property" at bounding box center [109, 151] width 196 height 15
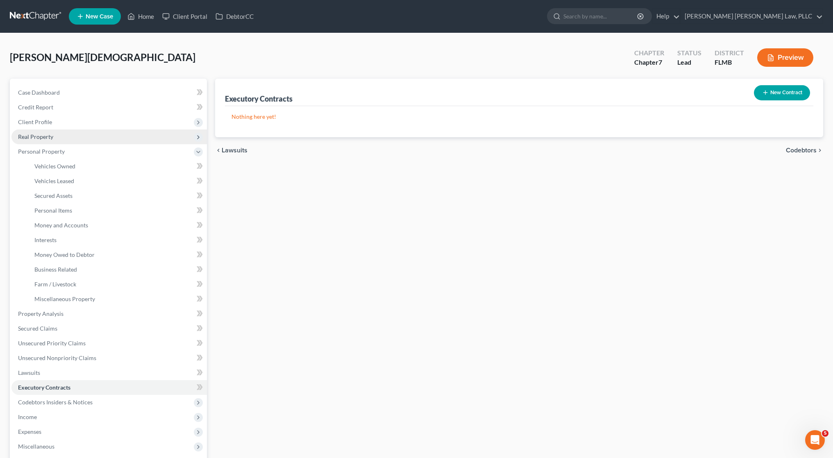
click at [80, 133] on span "Real Property" at bounding box center [109, 137] width 196 height 15
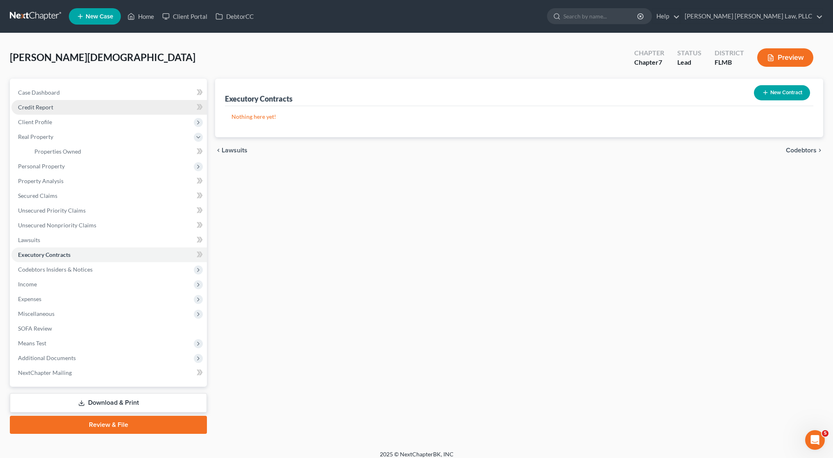
click at [72, 103] on link "Credit Report" at bounding box center [109, 107] width 196 height 15
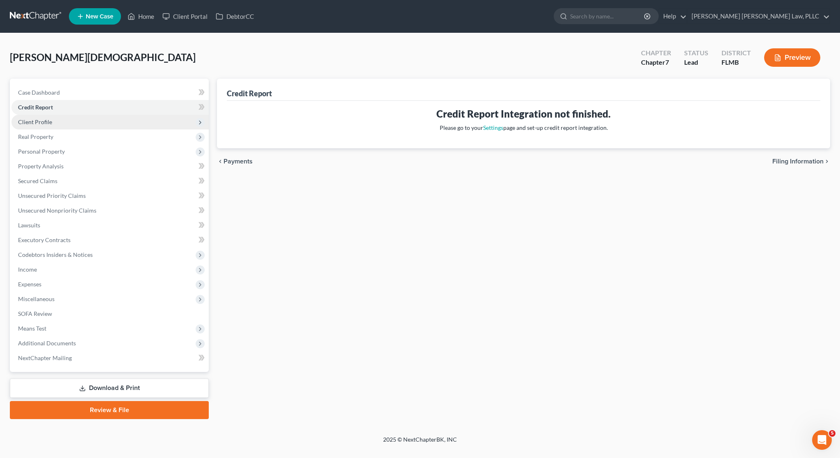
click at [72, 123] on span "Client Profile" at bounding box center [109, 122] width 197 height 15
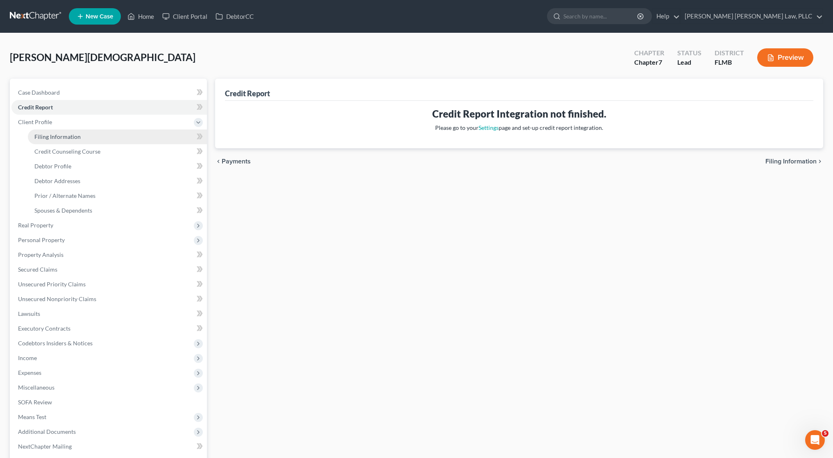
click at [74, 141] on link "Filing Information" at bounding box center [117, 137] width 179 height 15
select select "1"
select select "0"
select select "15"
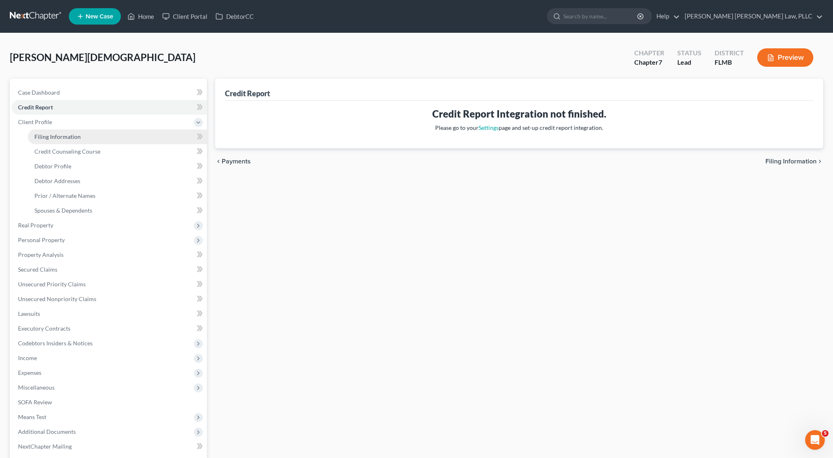
select select "0"
select select "9"
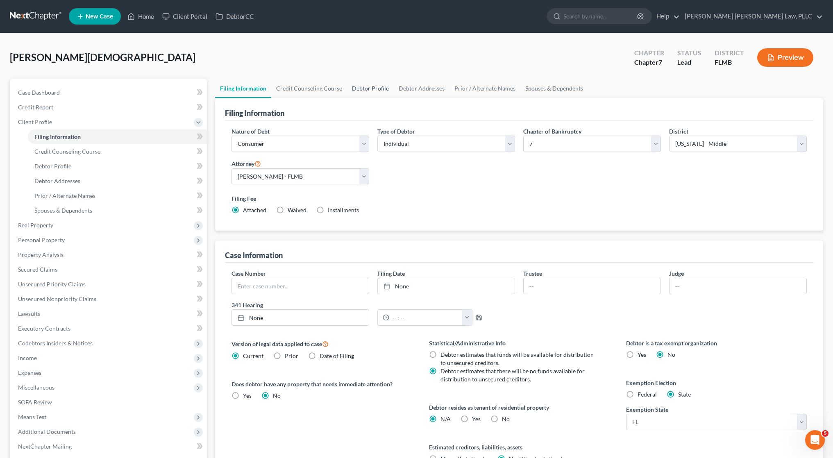
click at [361, 85] on link "Debtor Profile" at bounding box center [370, 89] width 47 height 20
select select "0"
select select "1"
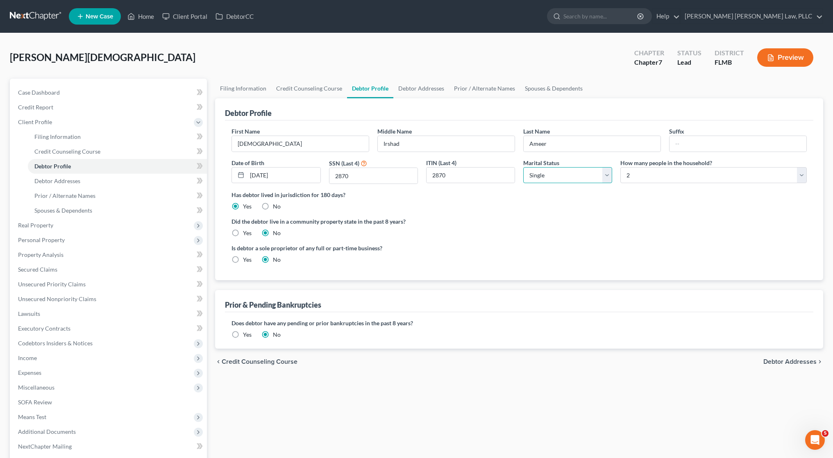
select select "1"
click at [599, 246] on div "Is debtor a sole proprietor of any full or part-time business? Yes No" at bounding box center [520, 257] width 584 height 27
click at [418, 79] on link "Debtor Addresses" at bounding box center [422, 89] width 56 height 20
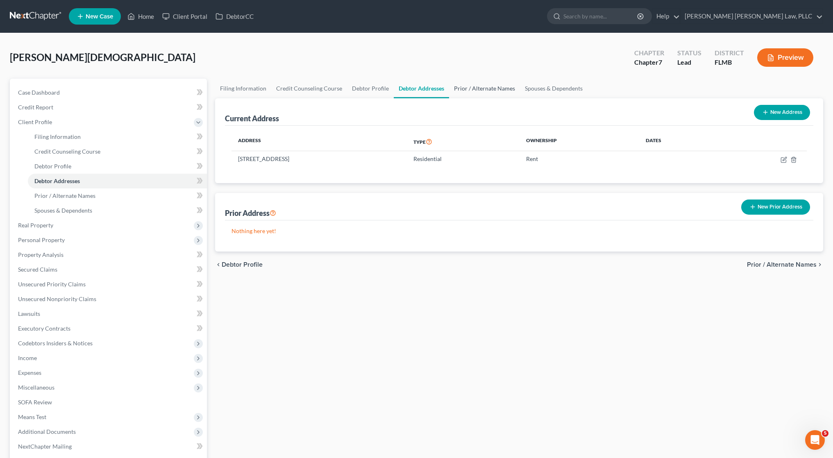
click at [470, 93] on link "Prior / Alternate Names" at bounding box center [484, 89] width 71 height 20
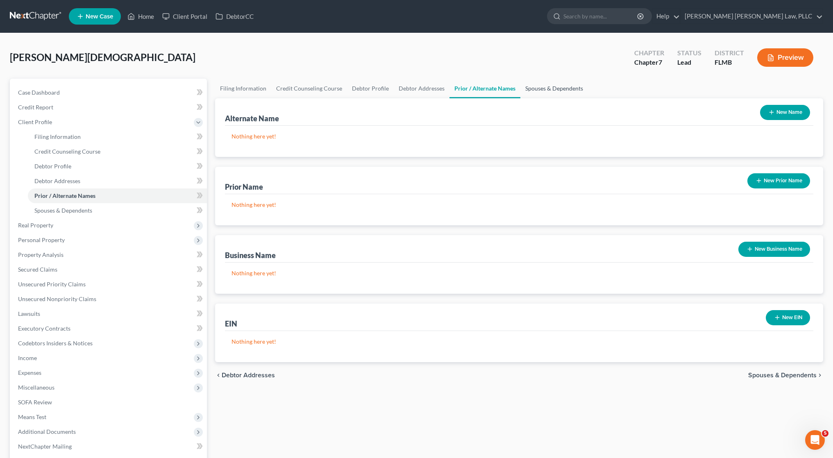
click at [533, 94] on link "Spouses & Dependents" at bounding box center [555, 89] width 68 height 20
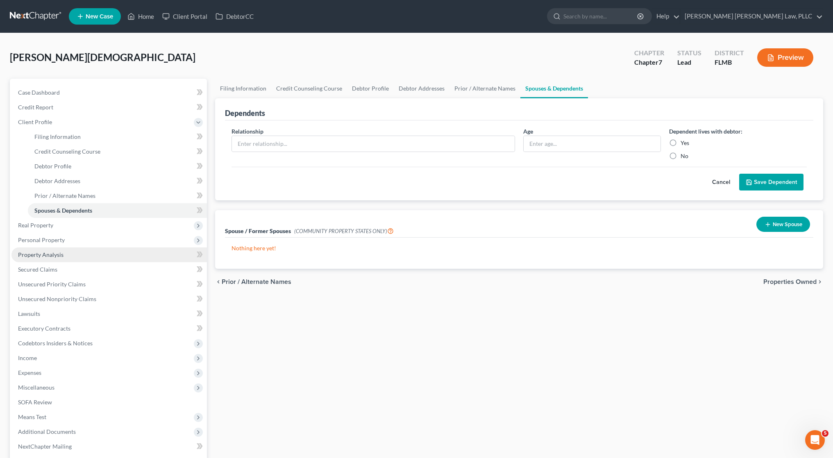
click at [68, 256] on link "Property Analysis" at bounding box center [109, 255] width 196 height 15
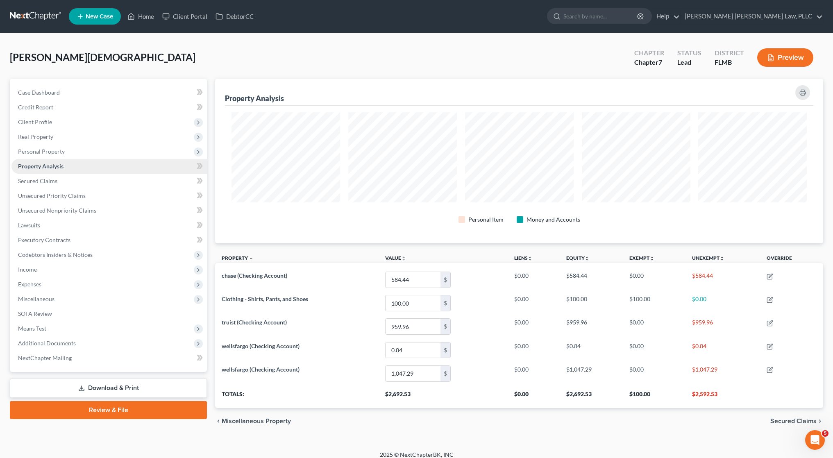
scroll to position [165, 608]
click at [41, 159] on link "Property Analysis" at bounding box center [109, 166] width 196 height 15
click at [41, 155] on span "Personal Property" at bounding box center [109, 151] width 196 height 15
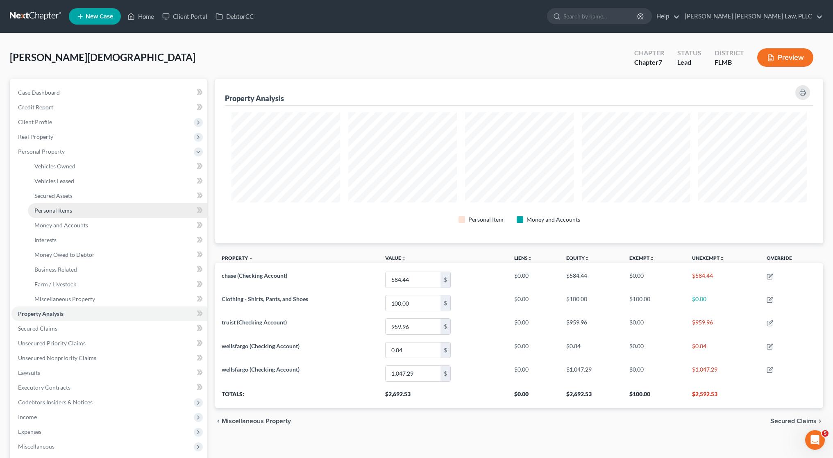
click at [45, 211] on span "Personal Items" at bounding box center [53, 210] width 38 height 7
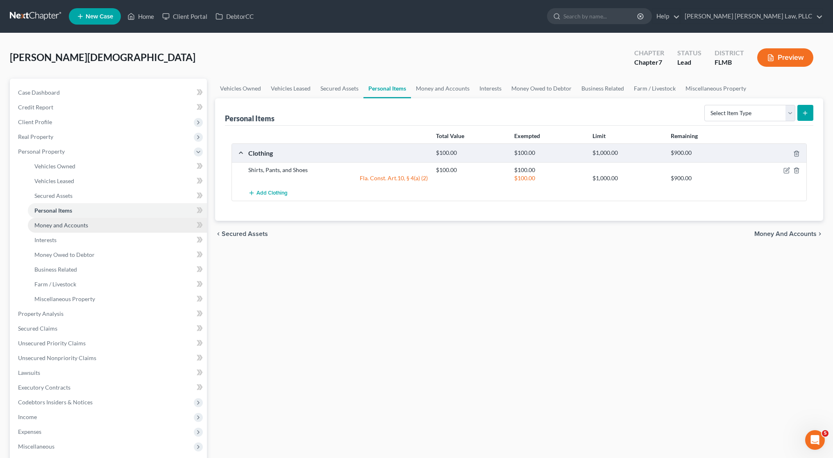
click at [46, 222] on span "Money and Accounts" at bounding box center [61, 225] width 54 height 7
